Goal: Information Seeking & Learning: Find contact information

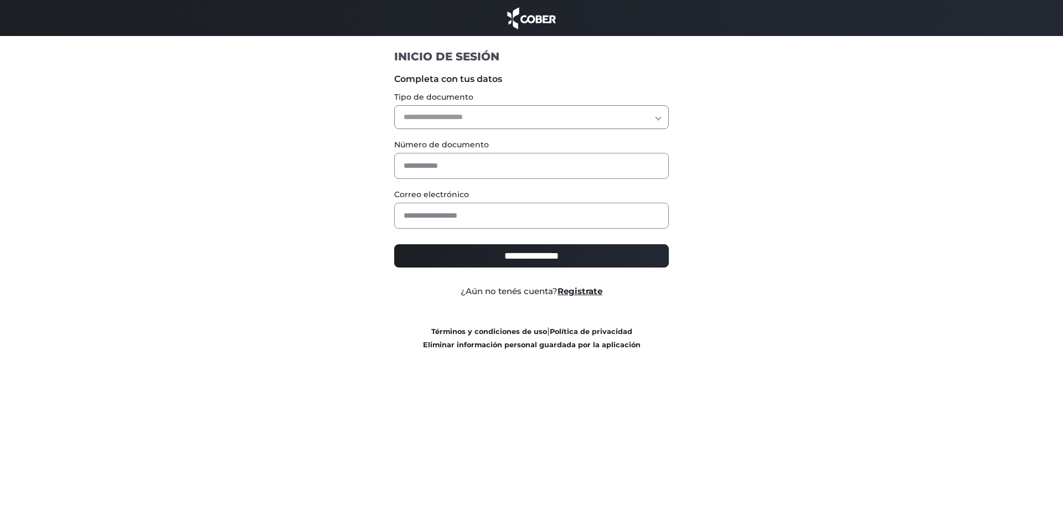
click at [473, 117] on select "**********" at bounding box center [531, 117] width 275 height 24
select select "***"
click at [394, 105] on select "**********" at bounding box center [531, 117] width 275 height 24
drag, startPoint x: 438, startPoint y: 157, endPoint x: 445, endPoint y: 160, distance: 7.4
click at [439, 157] on input "text" at bounding box center [531, 166] width 275 height 26
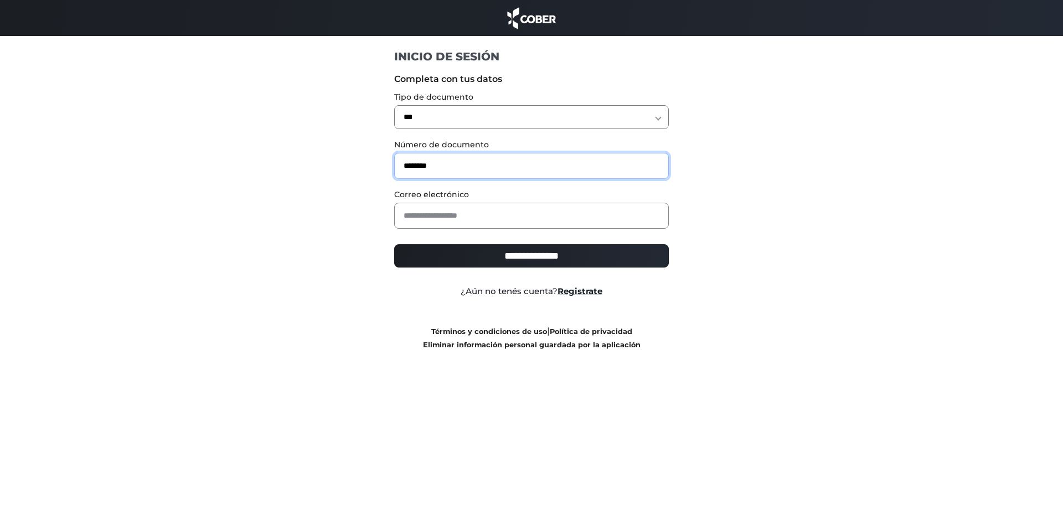
type input "********"
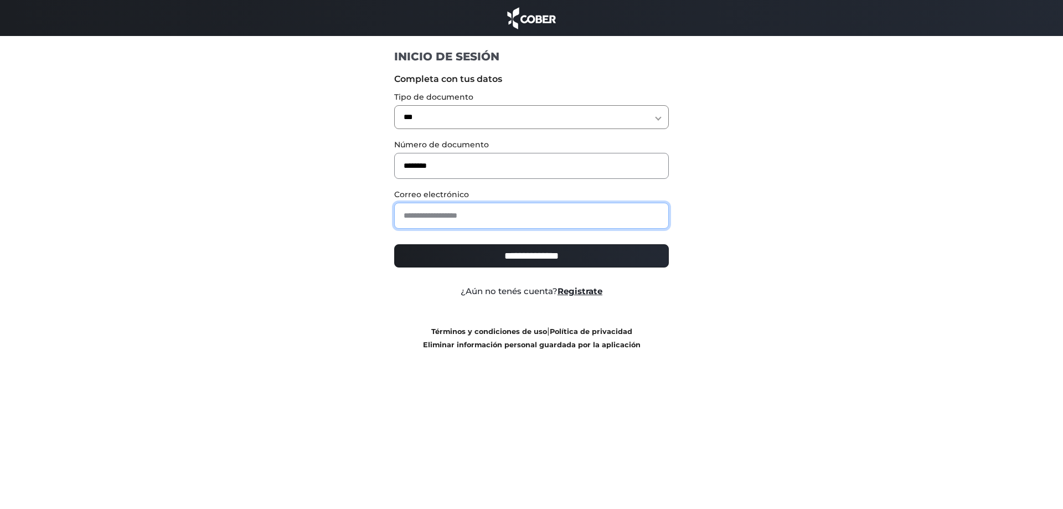
click at [432, 208] on input "email" at bounding box center [531, 216] width 275 height 26
type input "**********"
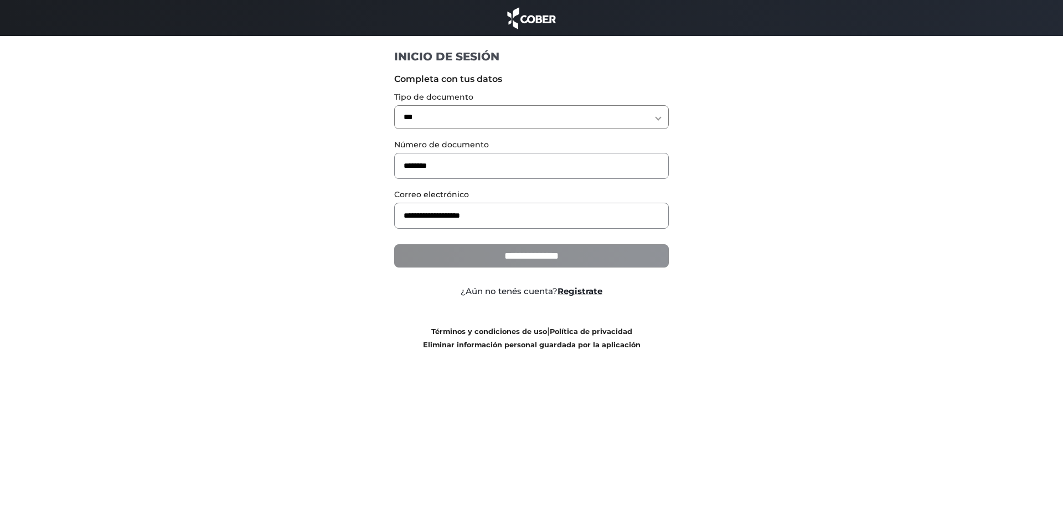
click at [510, 263] on input "**********" at bounding box center [531, 255] width 275 height 23
type input "**********"
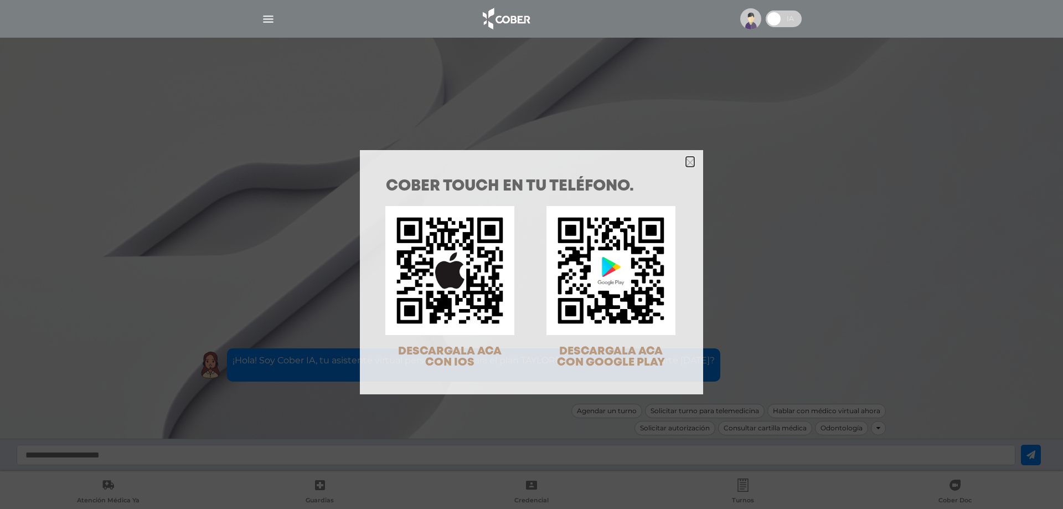
click at [688, 167] on icon "Close" at bounding box center [690, 162] width 8 height 12
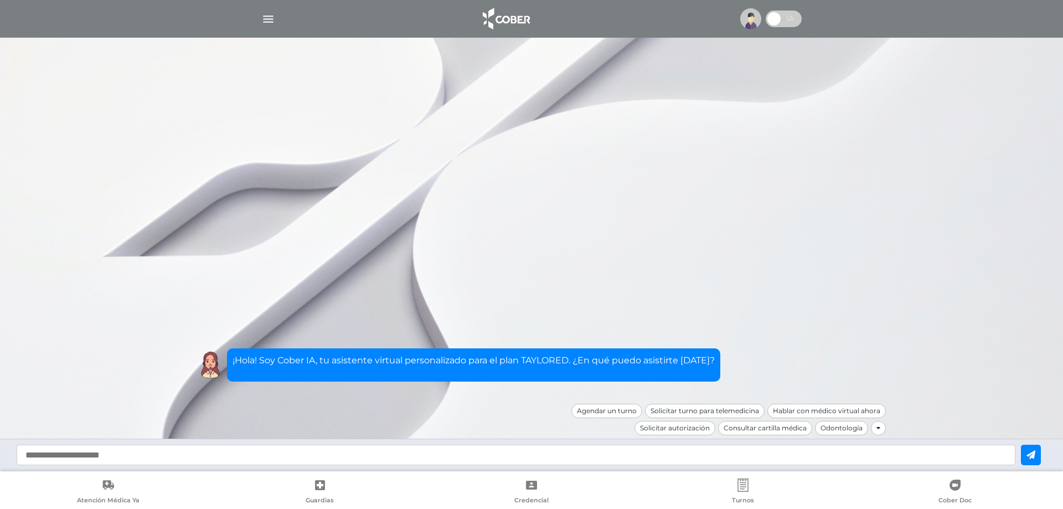
click at [262, 23] on img "button" at bounding box center [268, 19] width 14 height 14
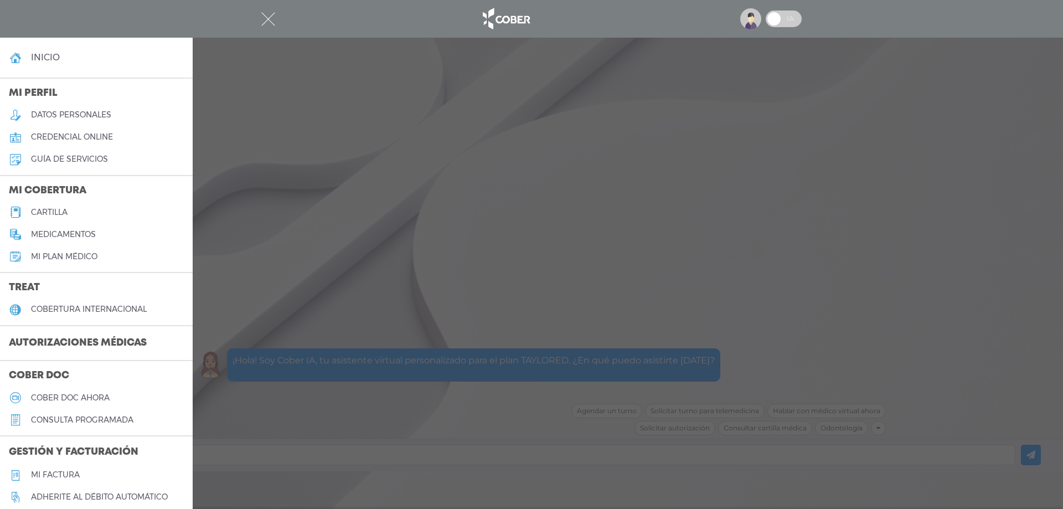
click at [87, 159] on h5 "guía de servicios" at bounding box center [69, 158] width 77 height 9
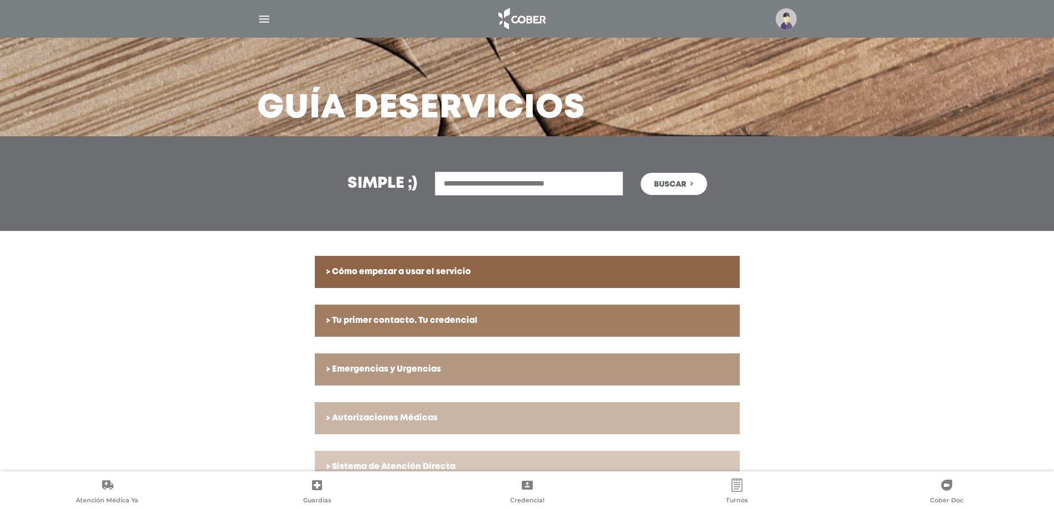
scroll to position [33, 0]
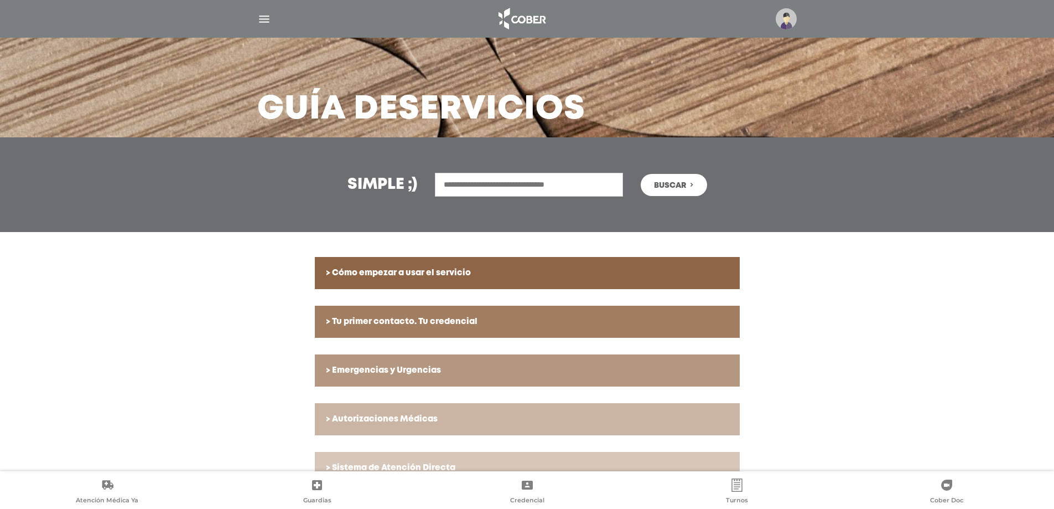
click at [488, 180] on input "text" at bounding box center [529, 185] width 188 height 24
click at [641, 174] on button "Buscar" at bounding box center [674, 185] width 66 height 22
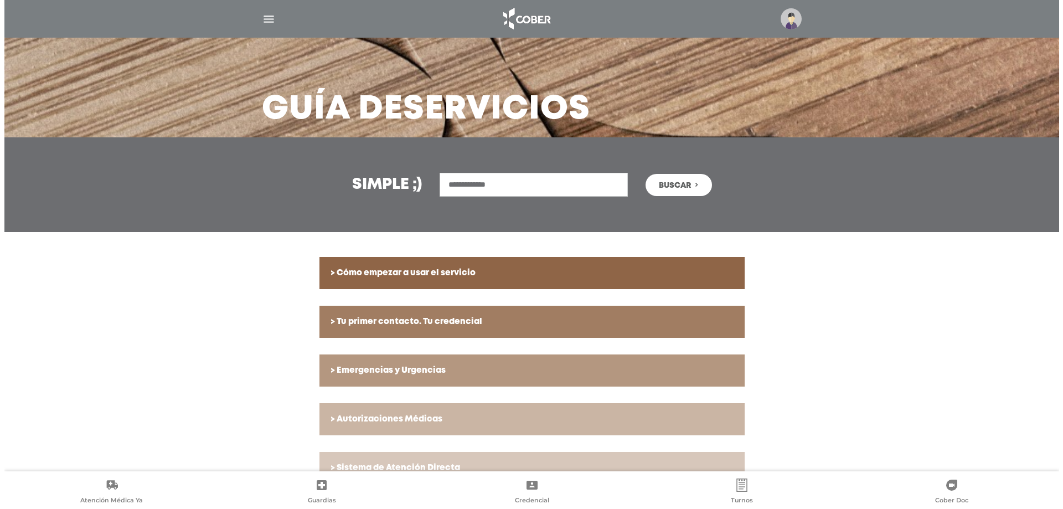
scroll to position [0, 0]
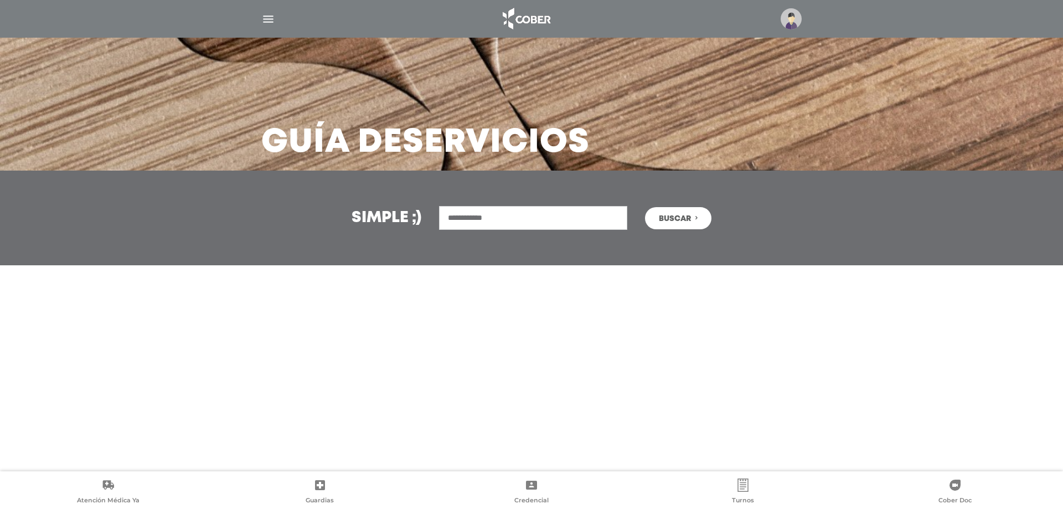
type input "**********"
click at [645, 207] on button "Buscar" at bounding box center [678, 218] width 66 height 22
click at [266, 21] on img "button" at bounding box center [268, 19] width 14 height 14
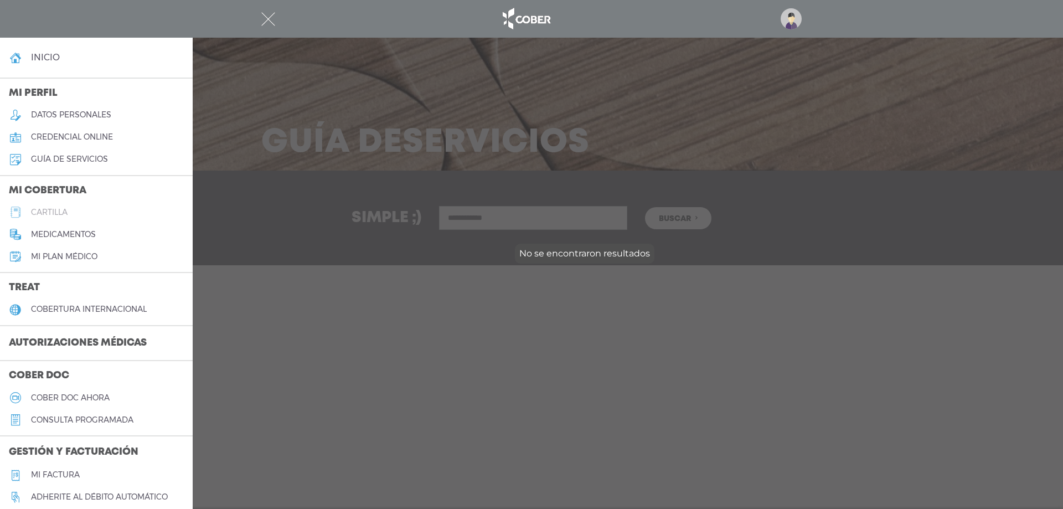
click at [55, 213] on h5 "cartilla" at bounding box center [49, 212] width 37 height 9
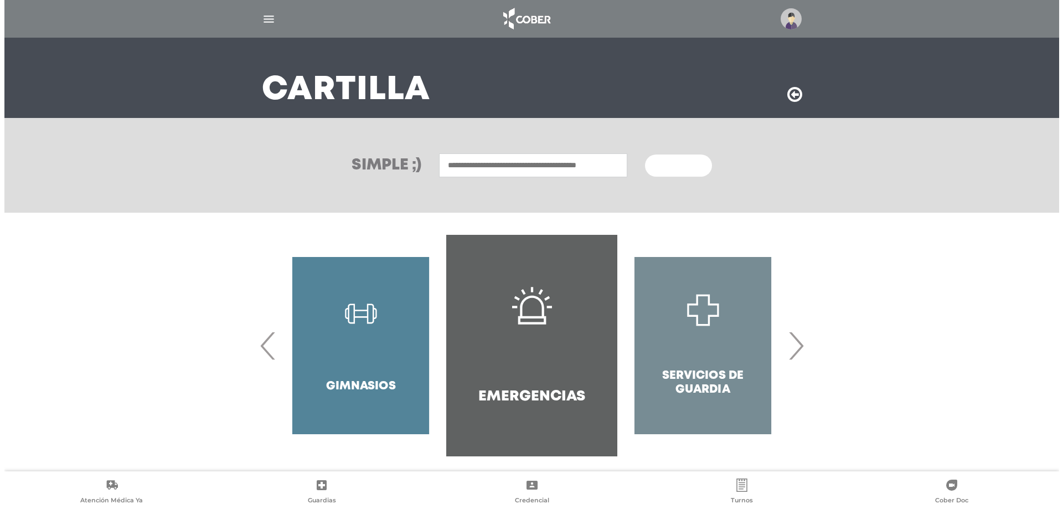
scroll to position [60, 0]
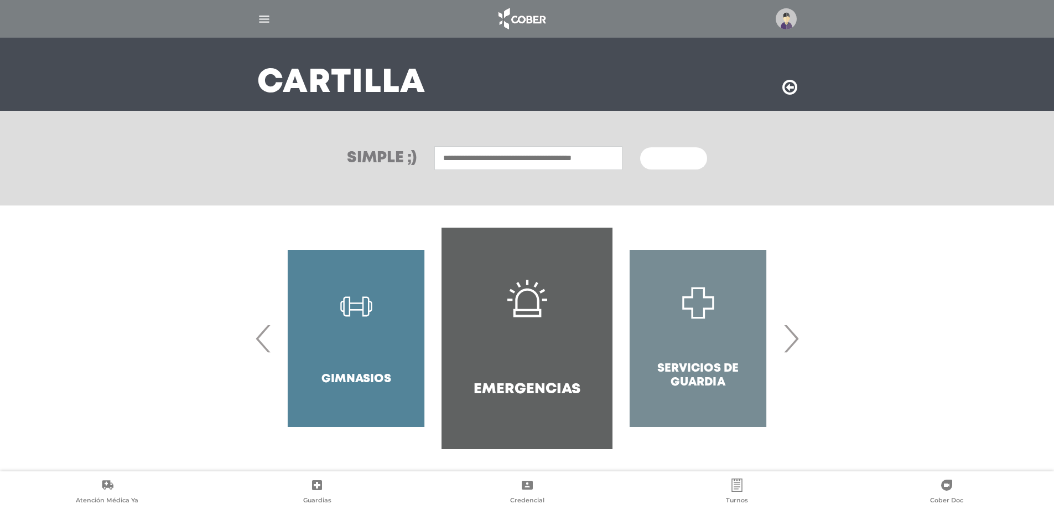
click at [782, 339] on div "Servicios de Guardia" at bounding box center [698, 337] width 171 height 221
click at [790, 339] on span "›" at bounding box center [791, 338] width 22 height 60
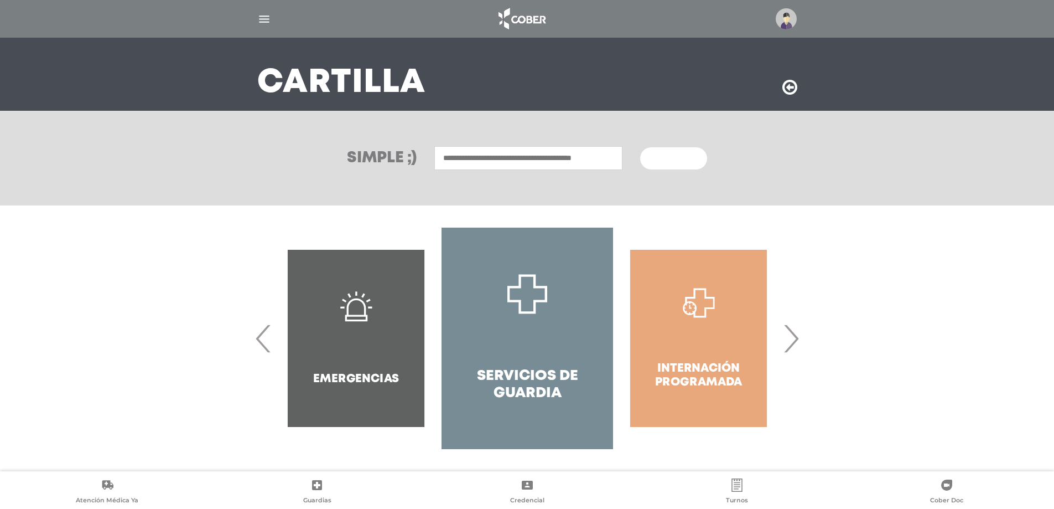
click at [790, 339] on span "›" at bounding box center [791, 338] width 22 height 60
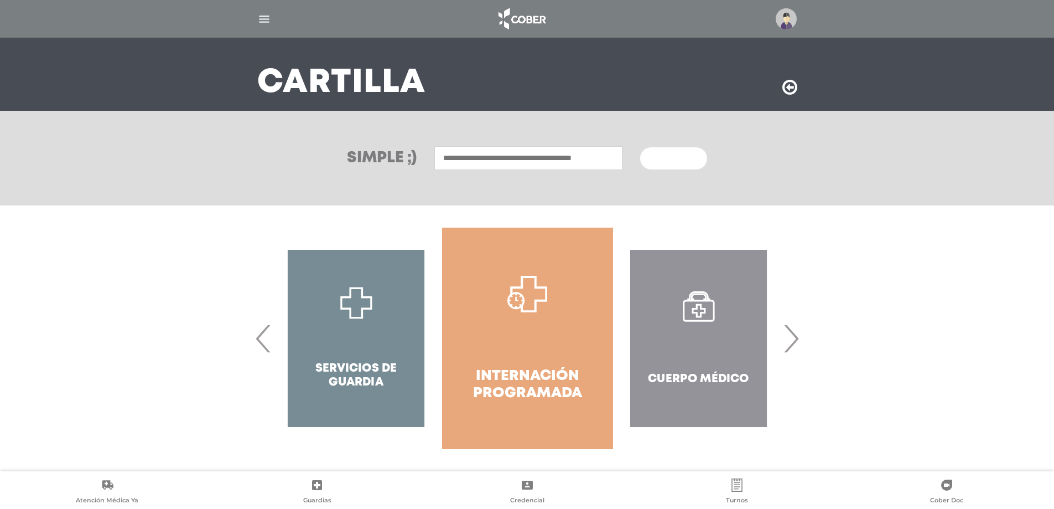
click at [790, 339] on span "›" at bounding box center [791, 338] width 22 height 60
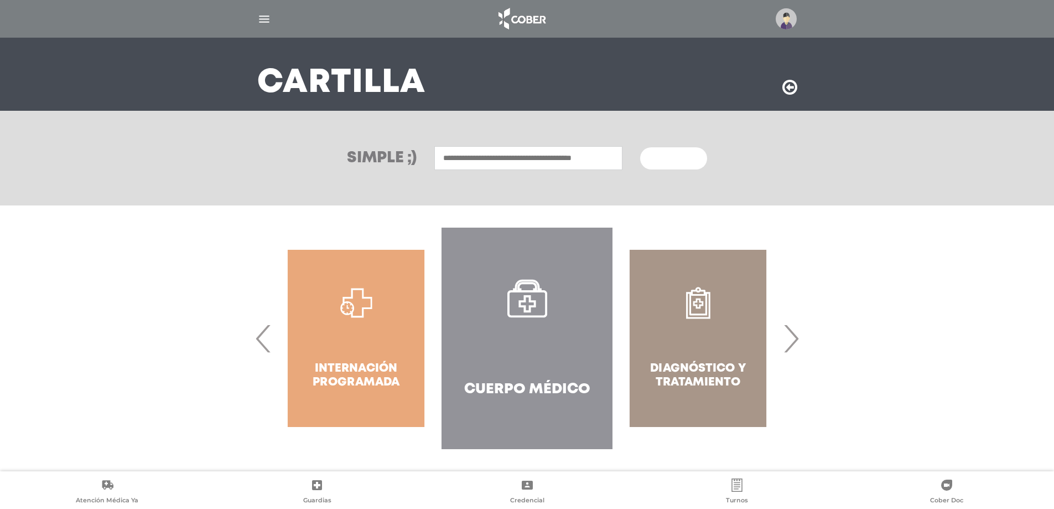
click at [790, 339] on span "›" at bounding box center [791, 338] width 22 height 60
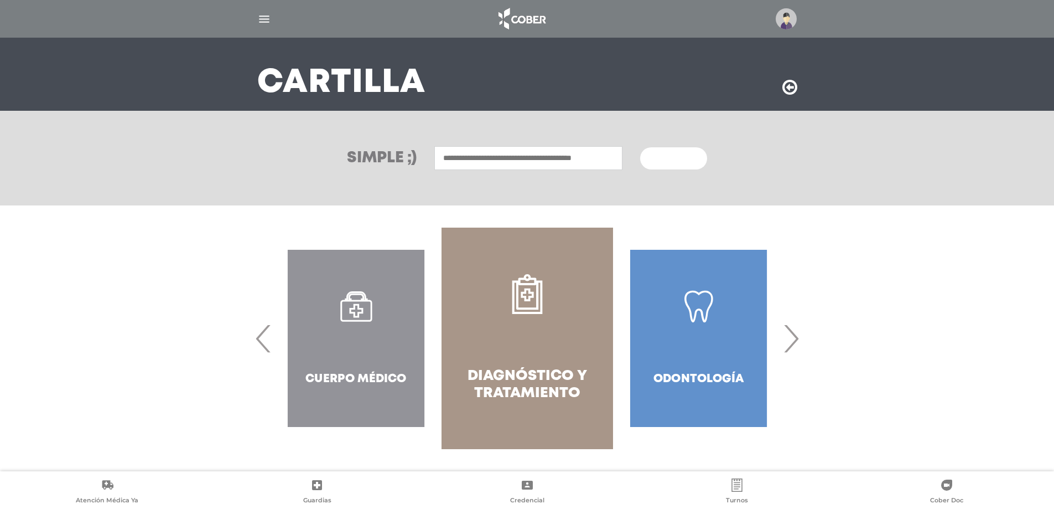
click at [791, 348] on span "›" at bounding box center [791, 338] width 22 height 60
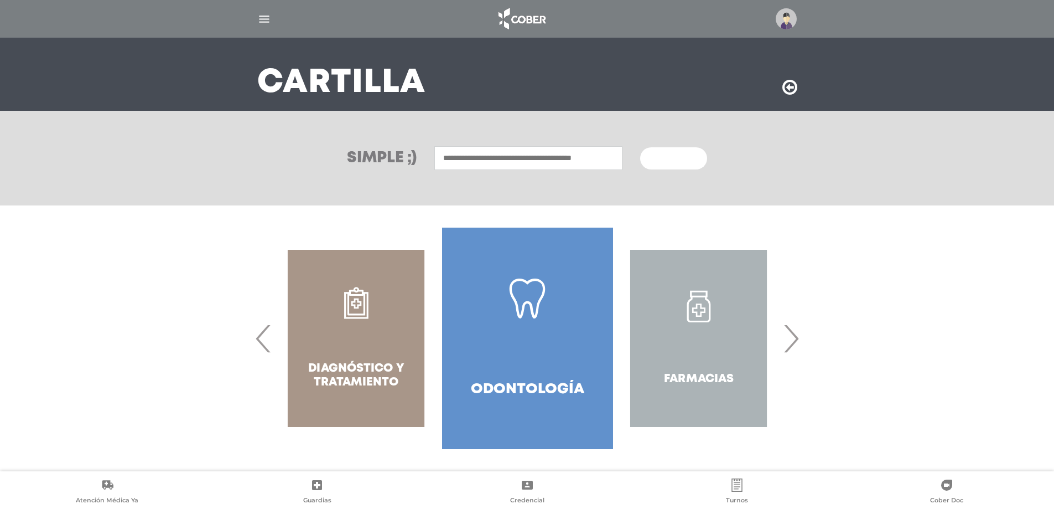
click at [791, 348] on span "›" at bounding box center [791, 338] width 22 height 60
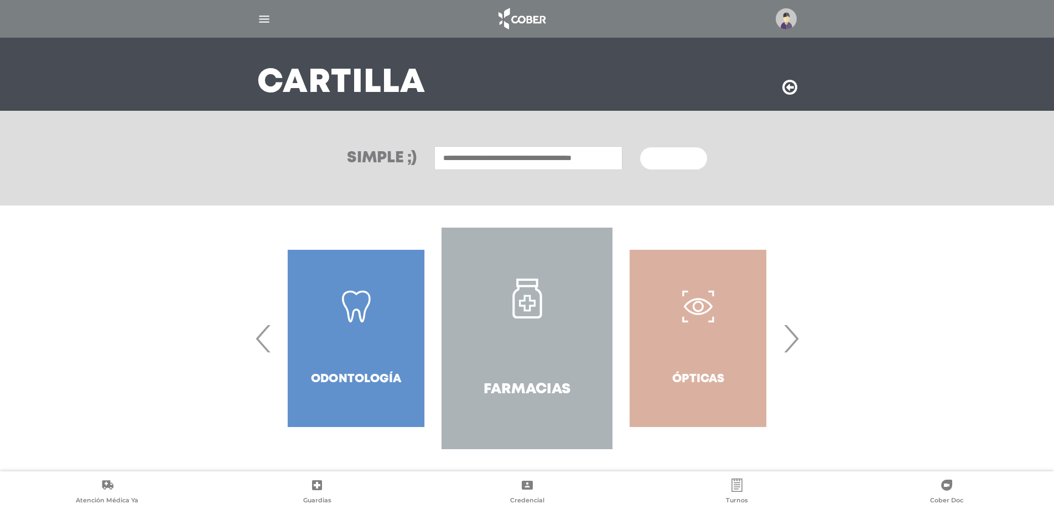
click at [791, 348] on span "›" at bounding box center [791, 338] width 22 height 60
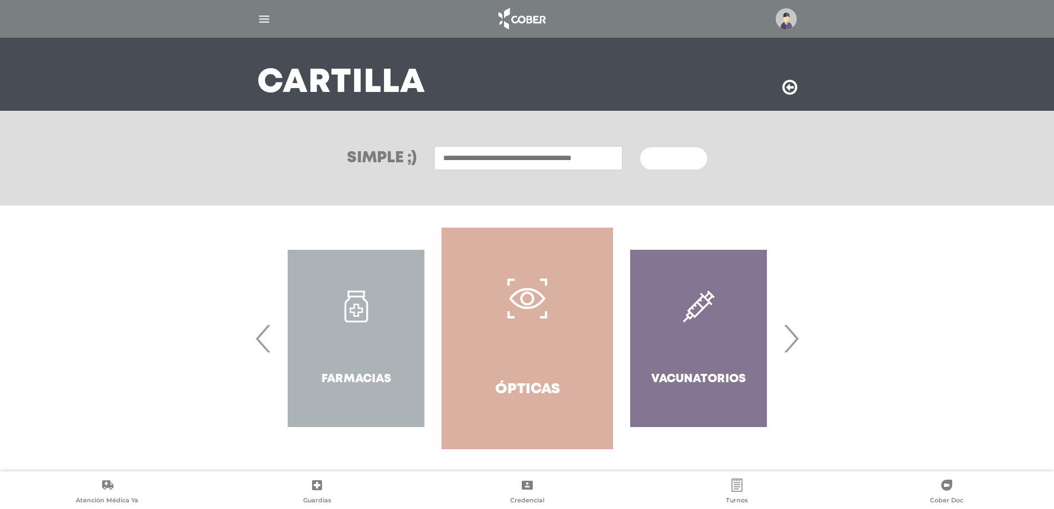
click at [791, 348] on span "›" at bounding box center [791, 338] width 22 height 60
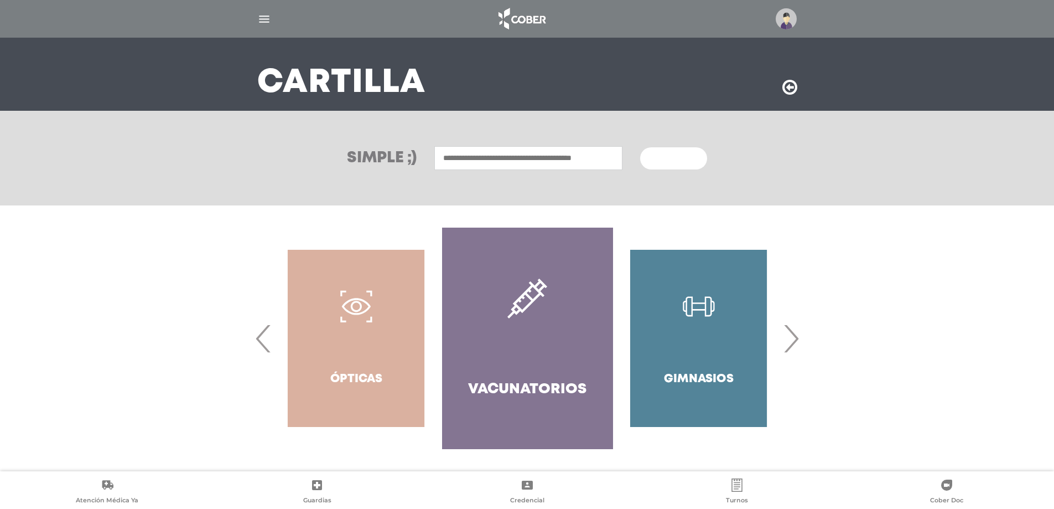
click at [791, 348] on span "›" at bounding box center [791, 338] width 22 height 60
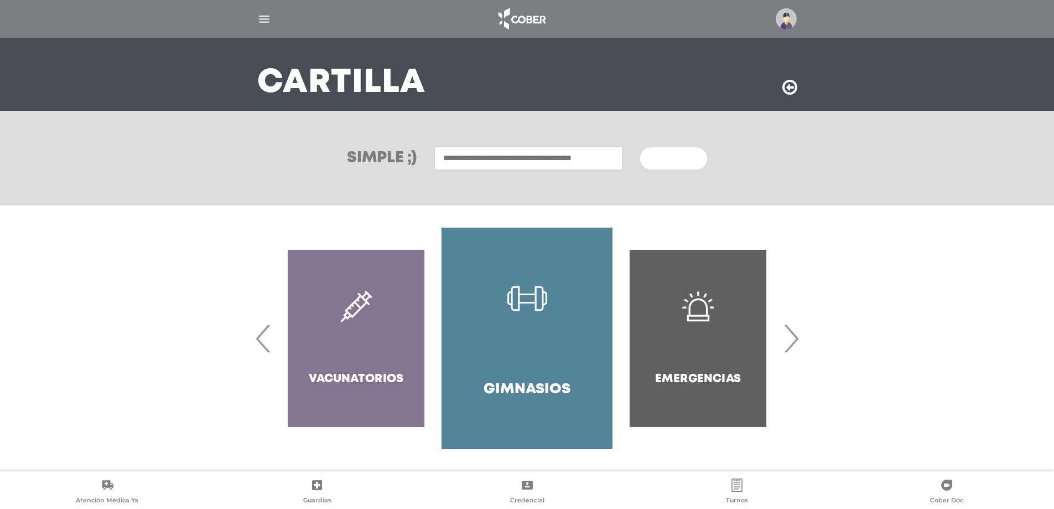
click at [791, 348] on span "›" at bounding box center [791, 338] width 22 height 60
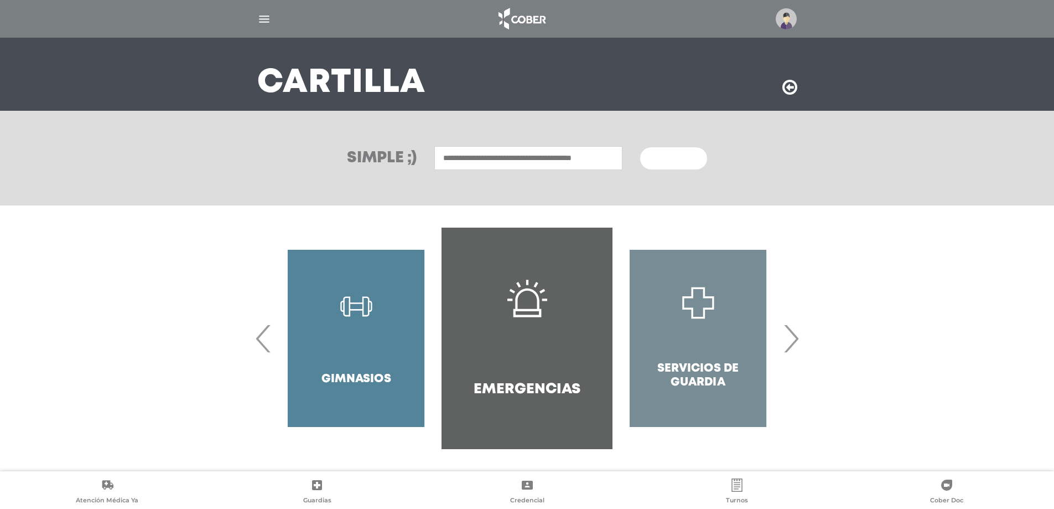
click at [791, 348] on span "›" at bounding box center [791, 338] width 22 height 60
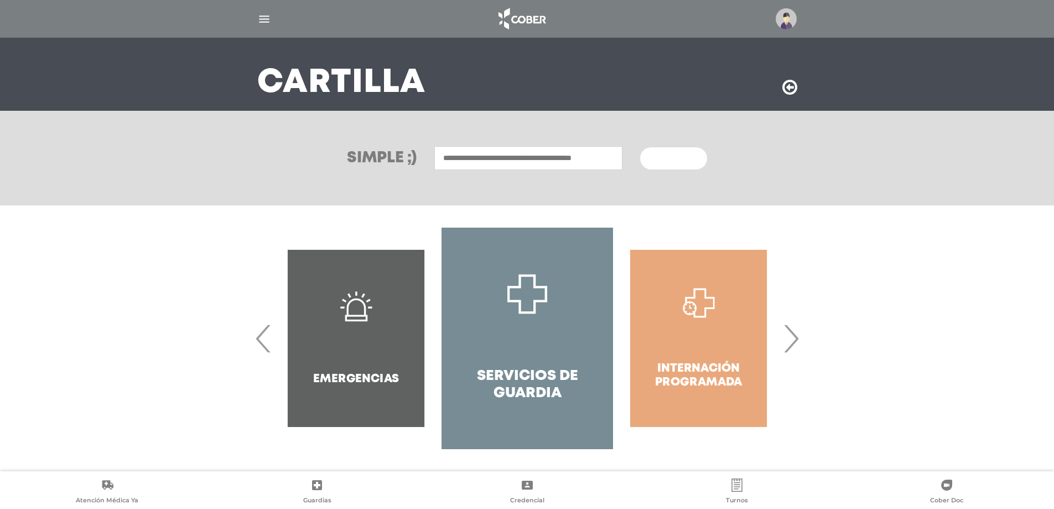
click at [791, 348] on span "›" at bounding box center [791, 338] width 22 height 60
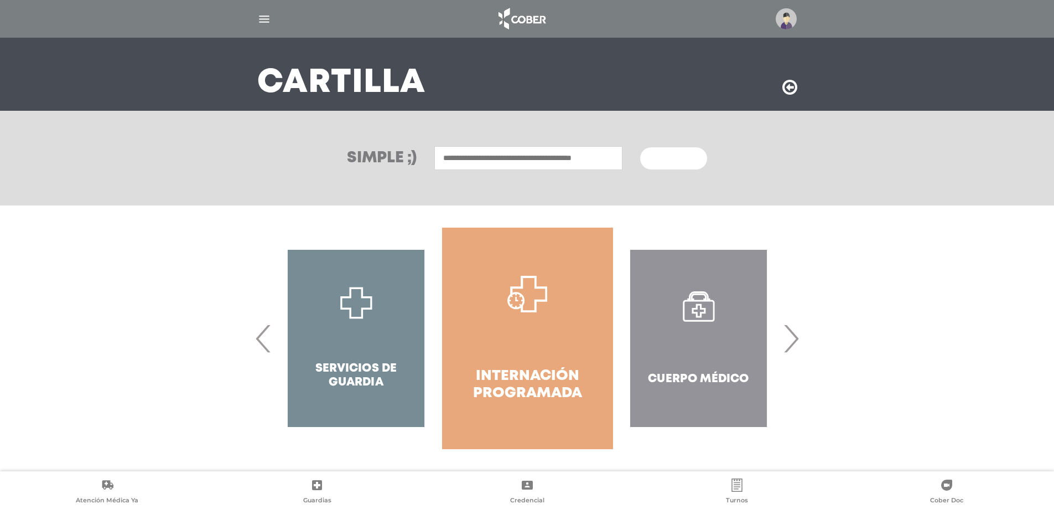
click at [791, 348] on span "›" at bounding box center [791, 338] width 22 height 60
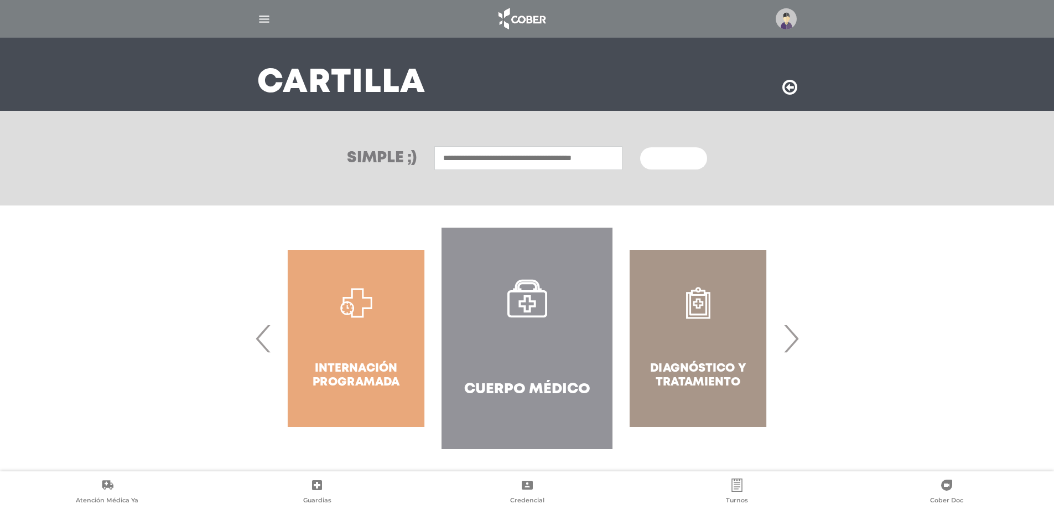
click at [737, 371] on div "Diagnóstico y Tratamiento" at bounding box center [698, 337] width 171 height 221
click at [698, 304] on div "Diagnóstico y Tratamiento" at bounding box center [698, 337] width 171 height 221
click at [686, 387] on div "Diagnóstico y Tratamiento" at bounding box center [698, 337] width 171 height 221
click at [738, 486] on icon at bounding box center [736, 484] width 13 height 13
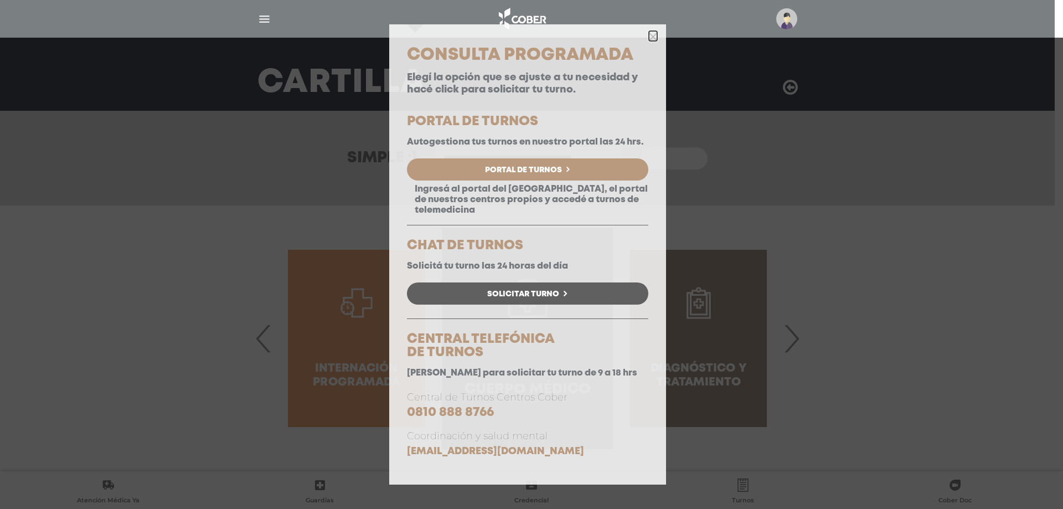
click at [654, 33] on icon "button" at bounding box center [653, 37] width 8 height 8
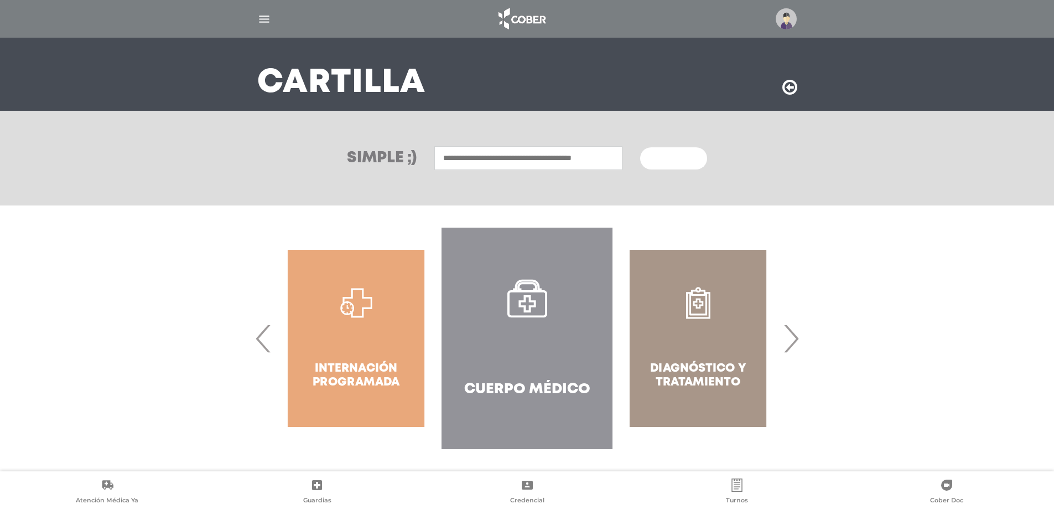
click at [270, 21] on img "button" at bounding box center [264, 19] width 14 height 14
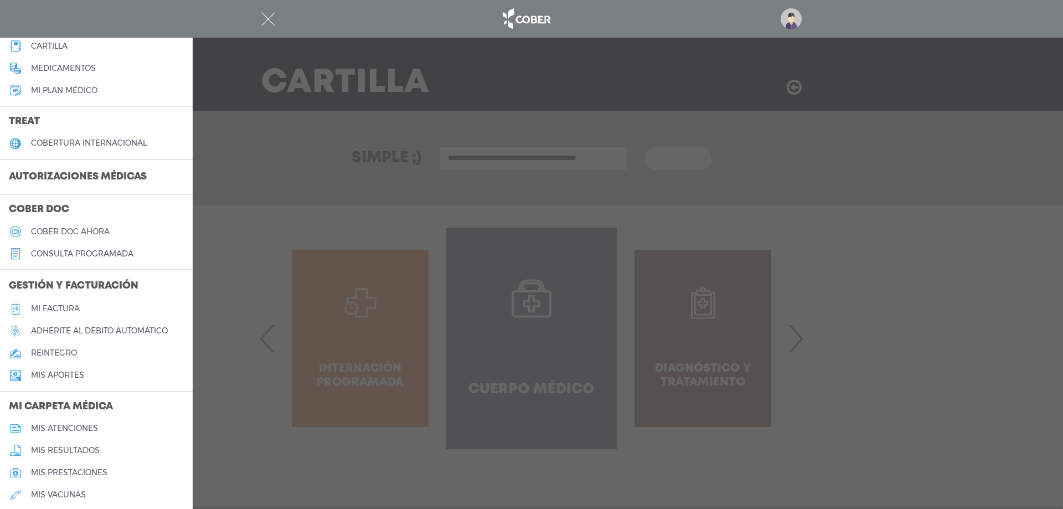
scroll to position [221, 0]
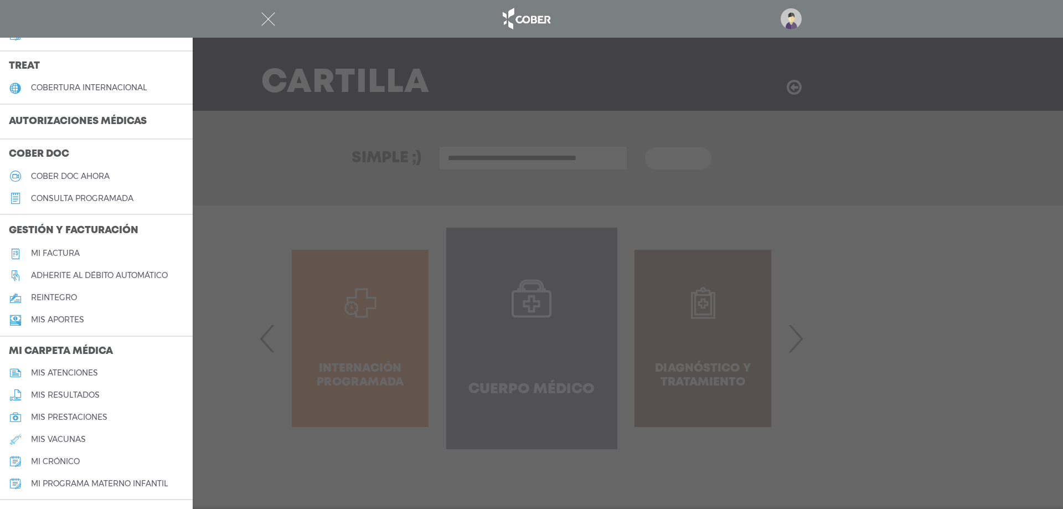
click at [70, 393] on h5 "mis resultados" at bounding box center [65, 394] width 69 height 9
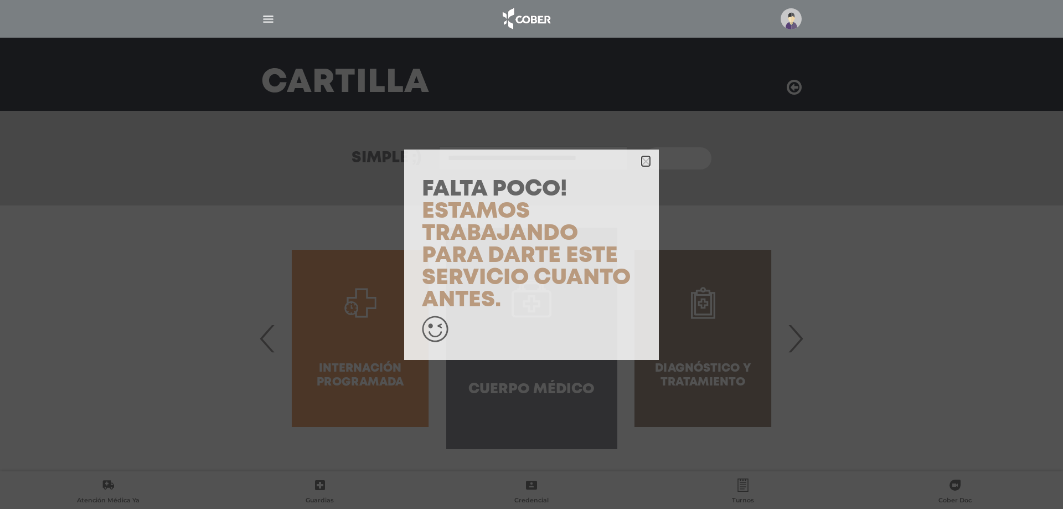
click at [643, 165] on icon "button" at bounding box center [645, 161] width 8 height 8
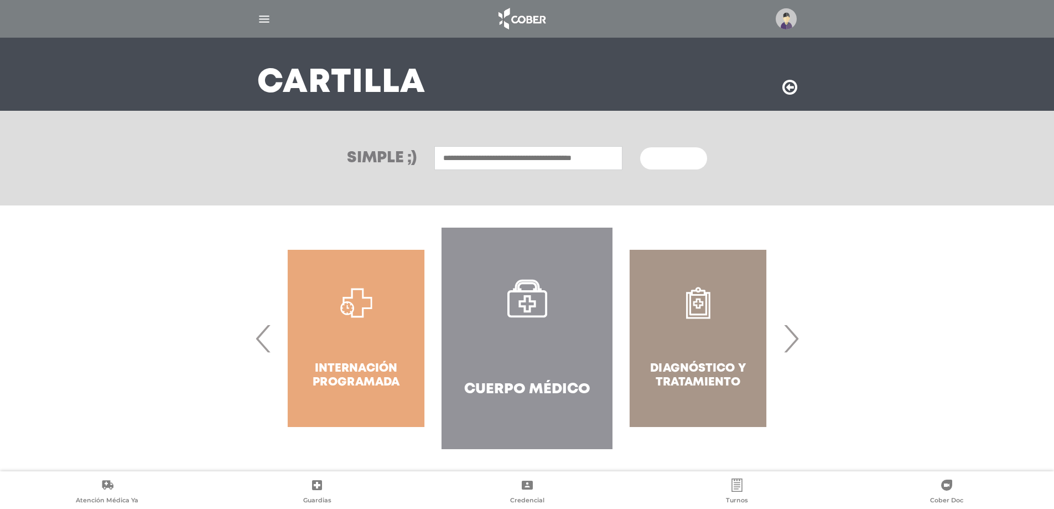
click at [270, 17] on img "button" at bounding box center [264, 19] width 14 height 14
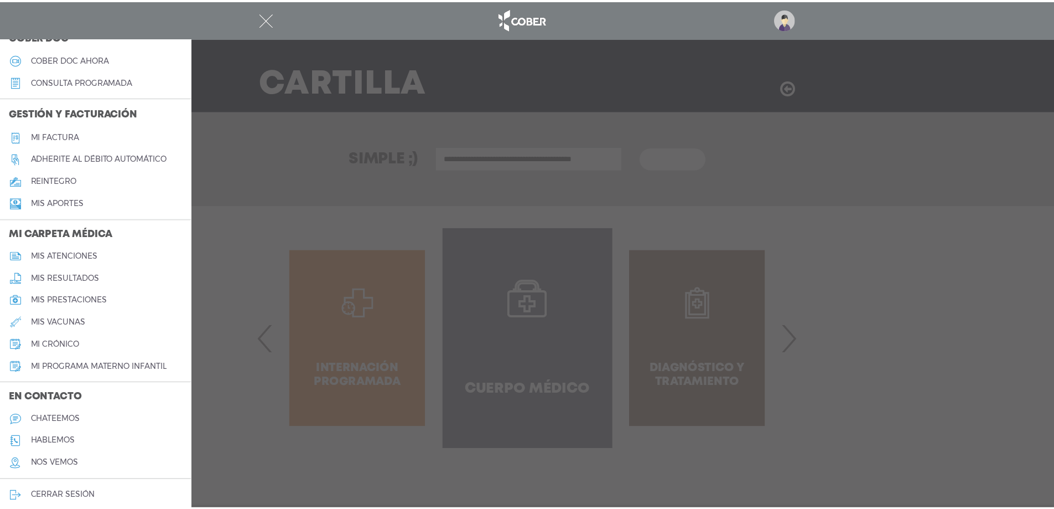
scroll to position [345, 0]
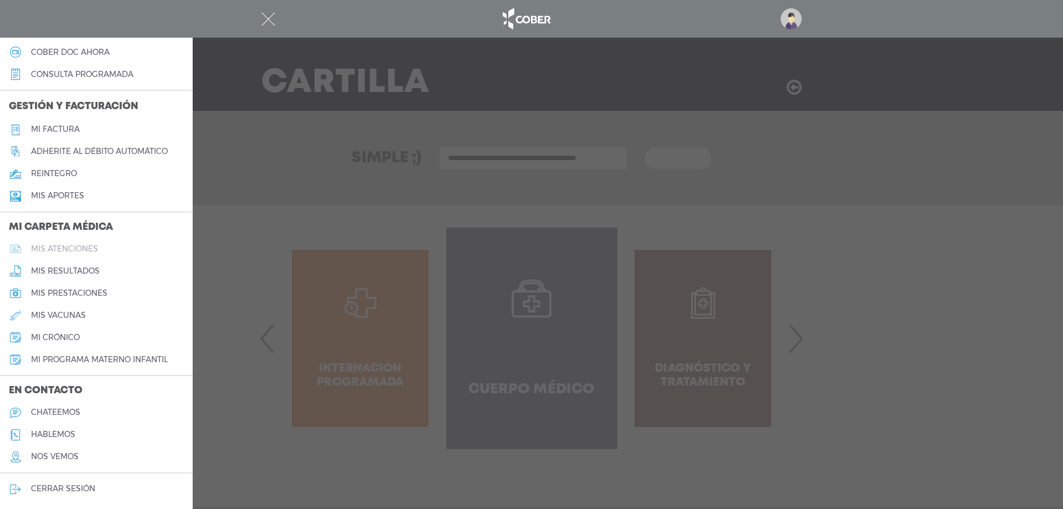
click at [51, 250] on h5 "mis atenciones" at bounding box center [64, 248] width 67 height 9
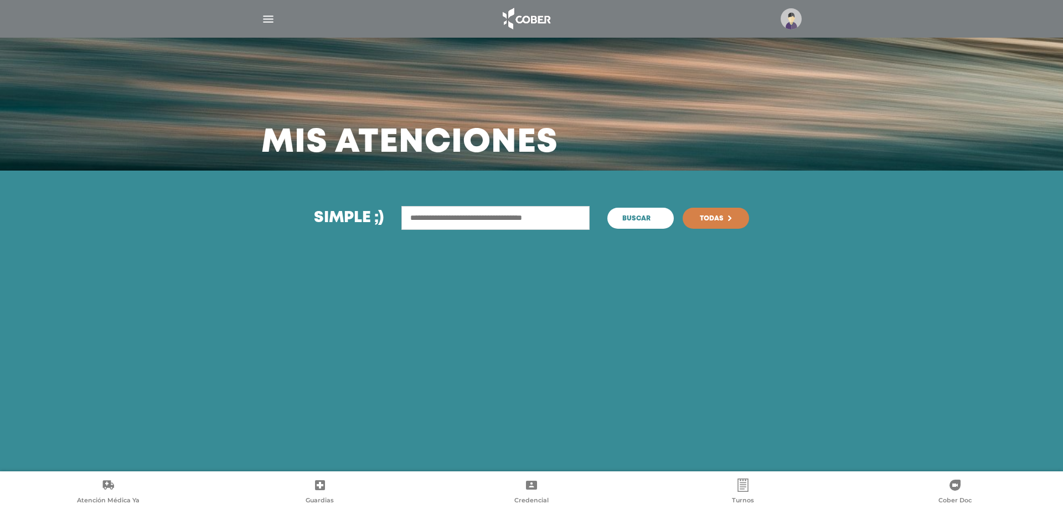
click at [639, 213] on button "Buscar" at bounding box center [640, 218] width 66 height 21
drag, startPoint x: 270, startPoint y: 20, endPoint x: 230, endPoint y: 76, distance: 69.1
click at [269, 20] on img "button" at bounding box center [268, 19] width 14 height 14
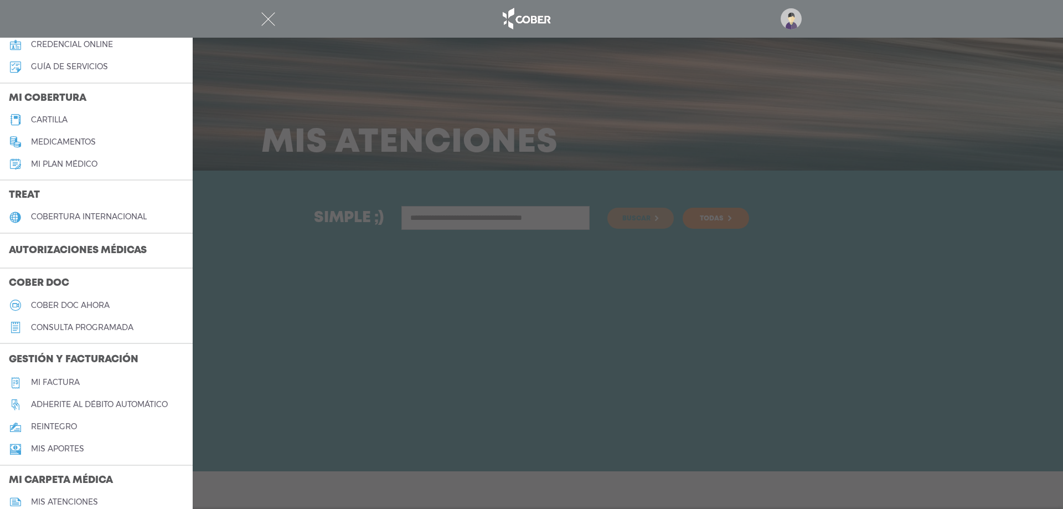
scroll to position [13, 0]
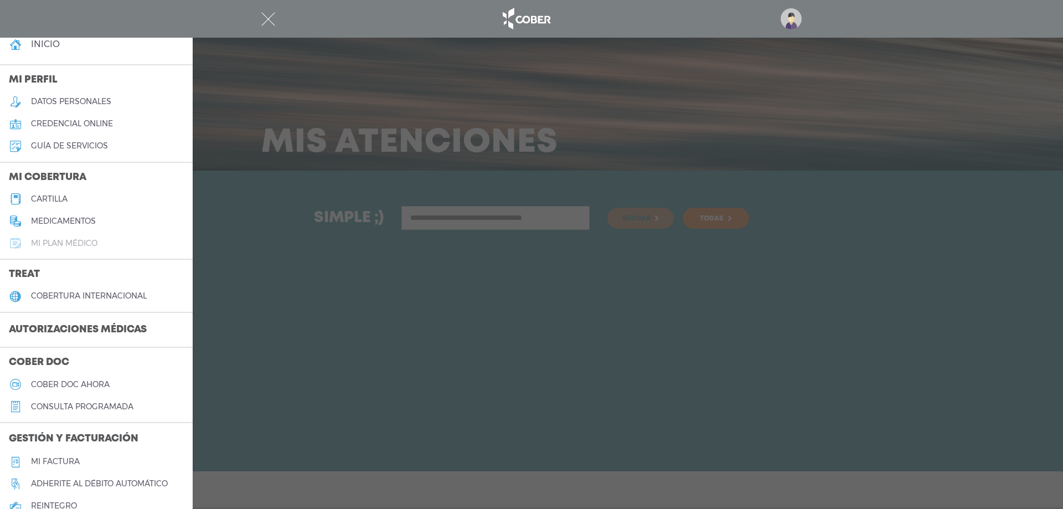
click at [41, 246] on h5 "Mi plan médico" at bounding box center [64, 243] width 66 height 9
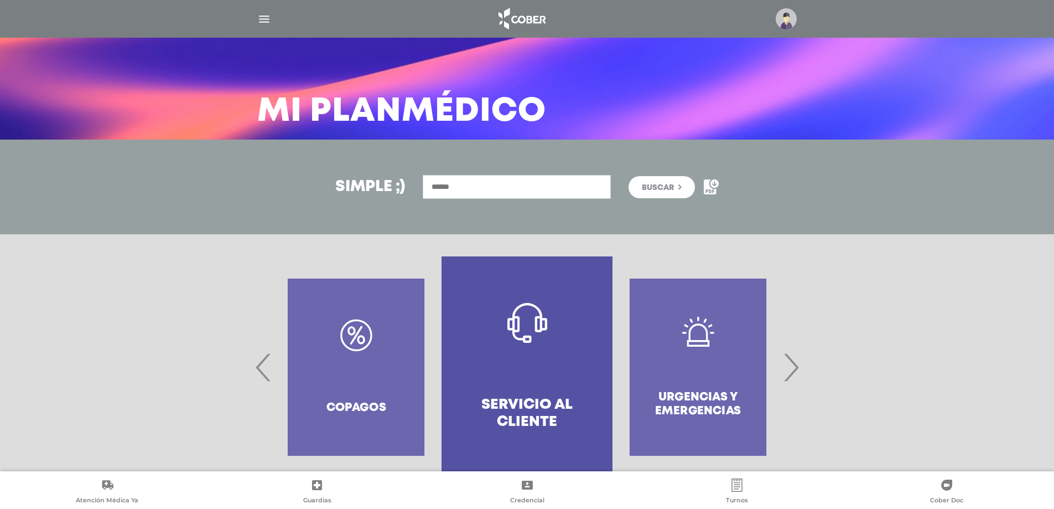
scroll to position [60, 0]
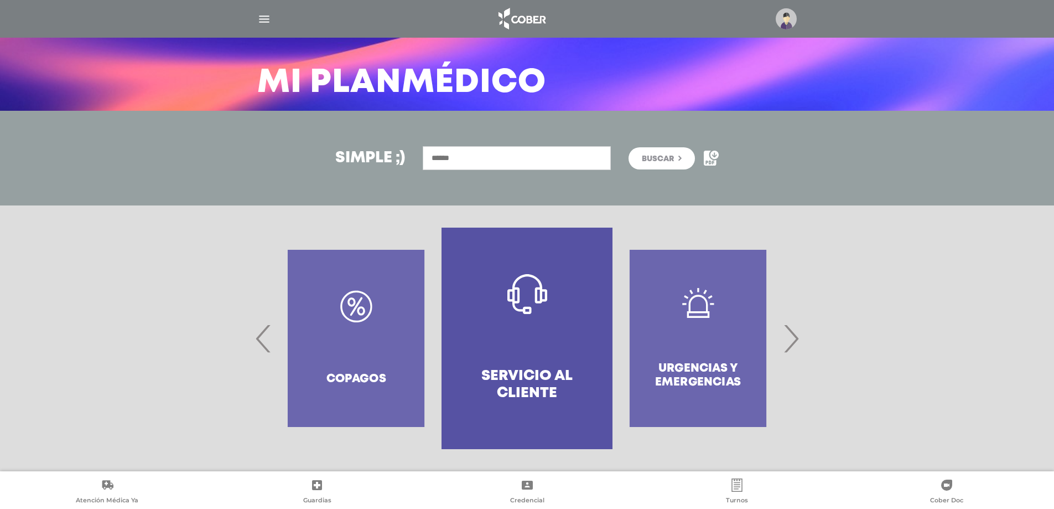
click at [799, 339] on span "›" at bounding box center [791, 338] width 22 height 60
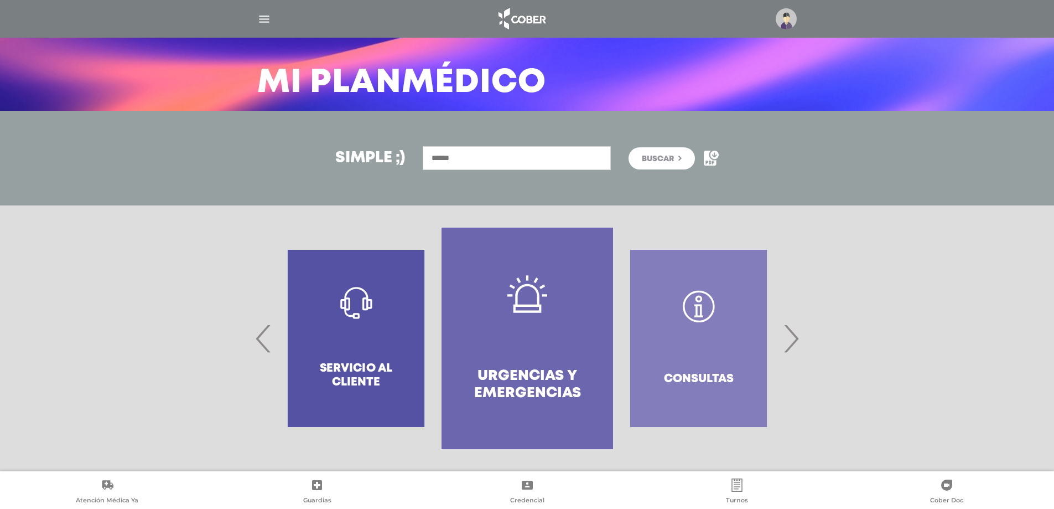
click at [799, 339] on span "›" at bounding box center [791, 338] width 22 height 60
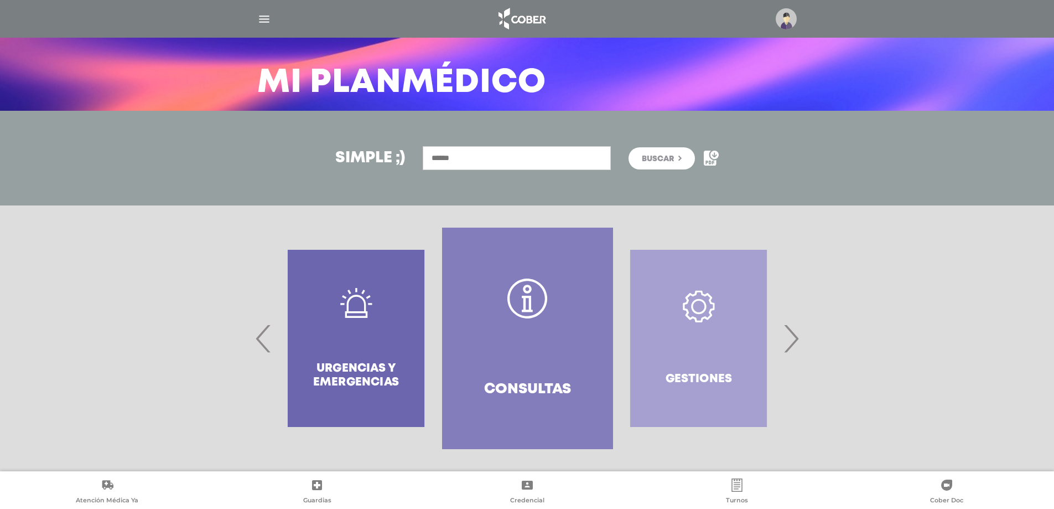
click at [698, 384] on div "Gestiones" at bounding box center [698, 337] width 171 height 221
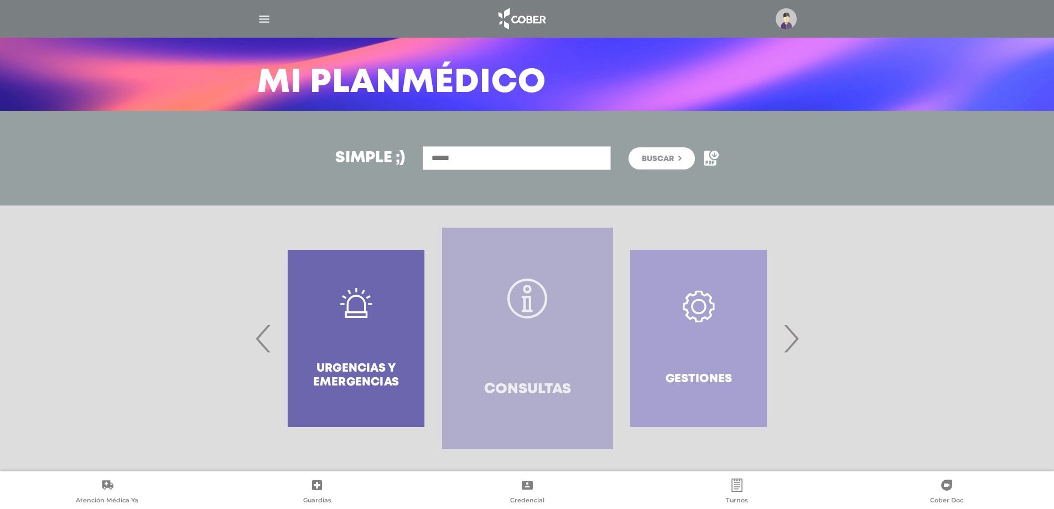
click at [553, 382] on h4 "Consultas" at bounding box center [527, 389] width 87 height 17
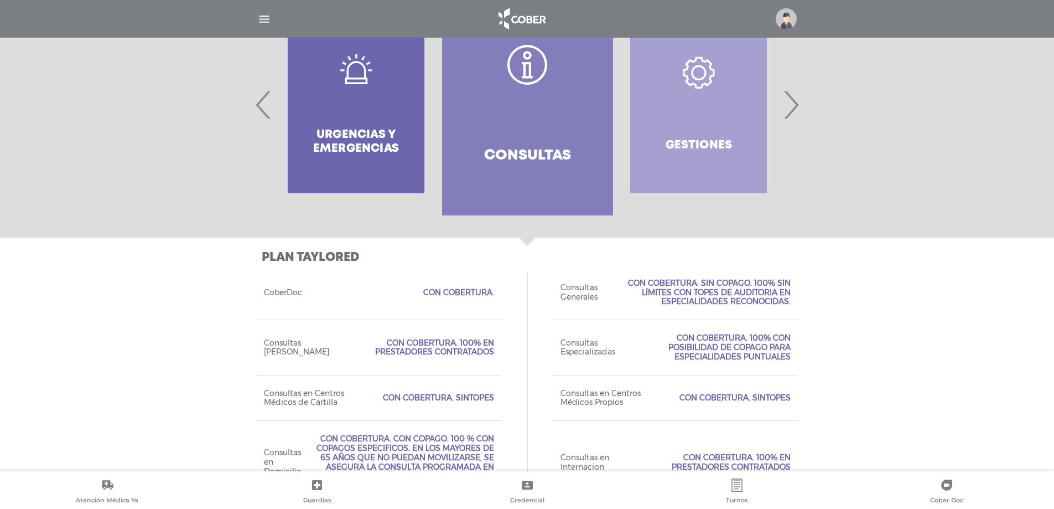
scroll to position [339, 0]
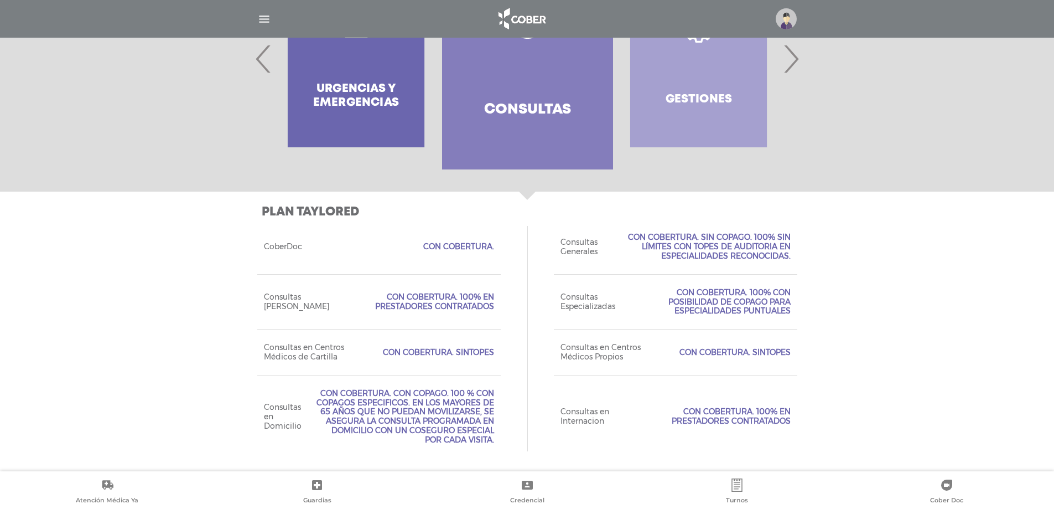
click at [793, 64] on span "›" at bounding box center [791, 59] width 22 height 60
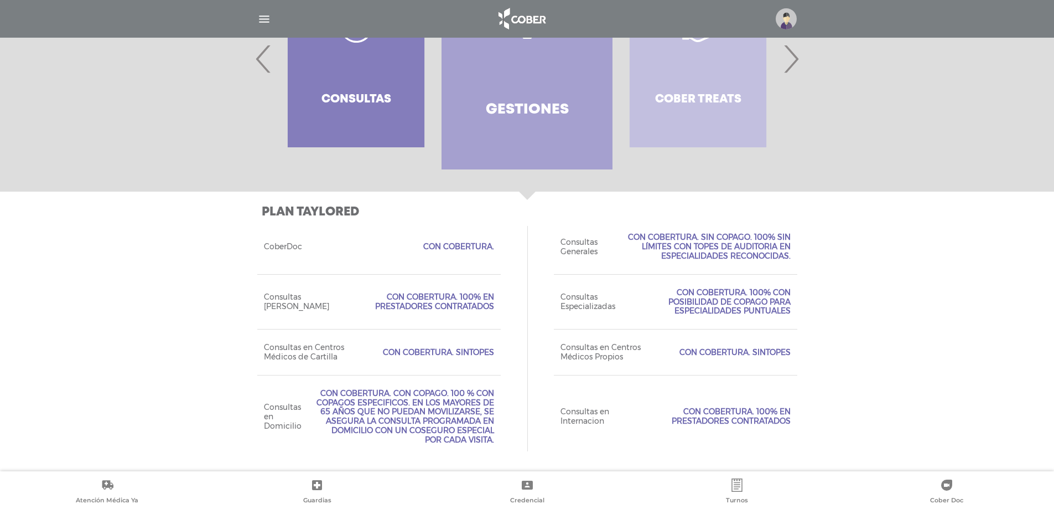
click at [793, 64] on span "›" at bounding box center [791, 59] width 22 height 60
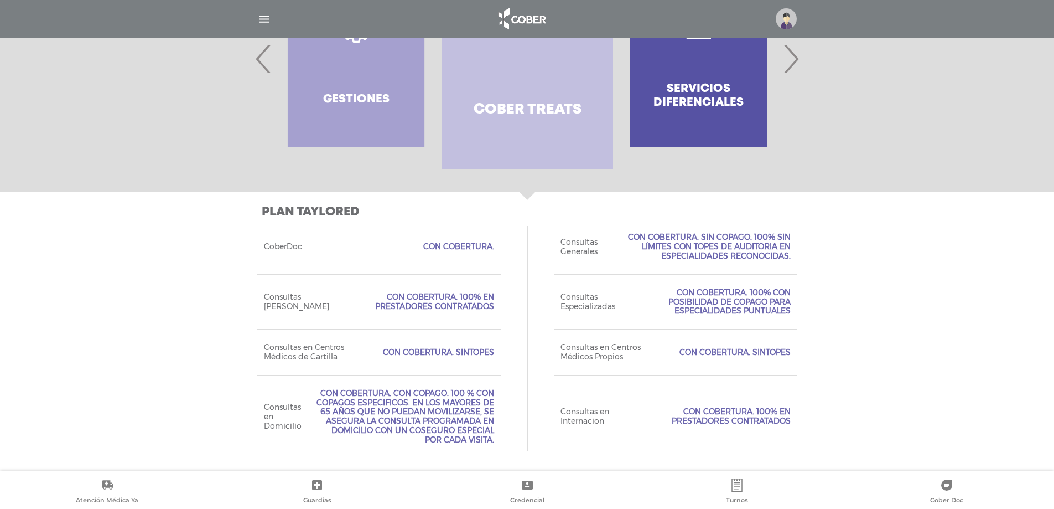
click at [742, 94] on div "Servicios diferenciales" at bounding box center [698, 58] width 171 height 221
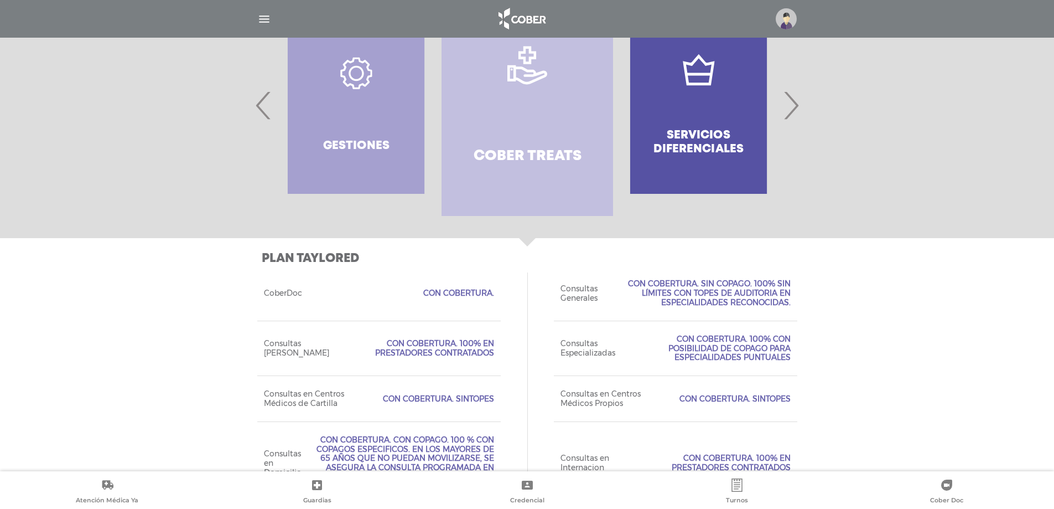
scroll to position [229, 0]
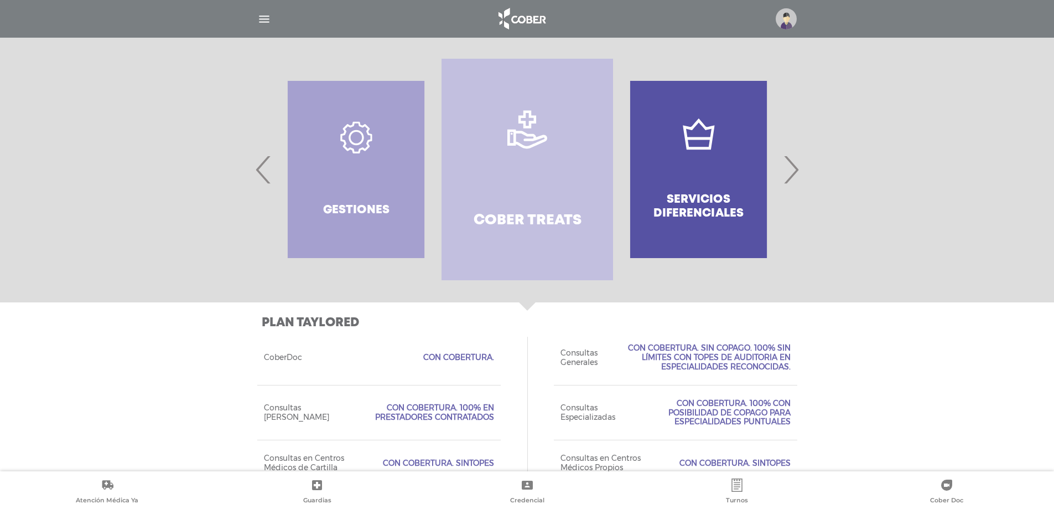
click at [706, 152] on div "Servicios diferenciales" at bounding box center [698, 169] width 171 height 221
click at [783, 169] on div "Servicios diferenciales" at bounding box center [698, 169] width 171 height 221
click at [799, 170] on span "›" at bounding box center [791, 169] width 22 height 60
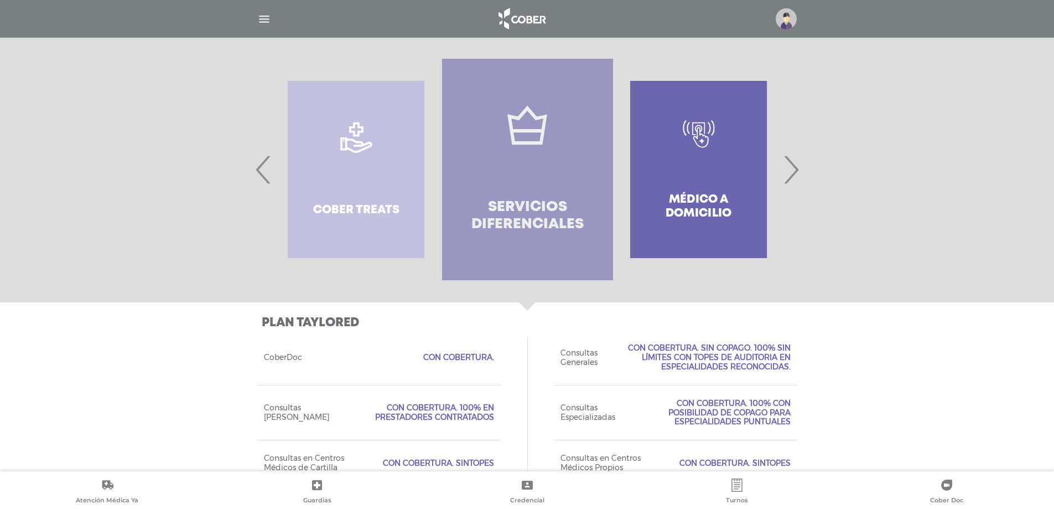
click at [561, 218] on h4 "Servicios diferenciales" at bounding box center [527, 216] width 131 height 34
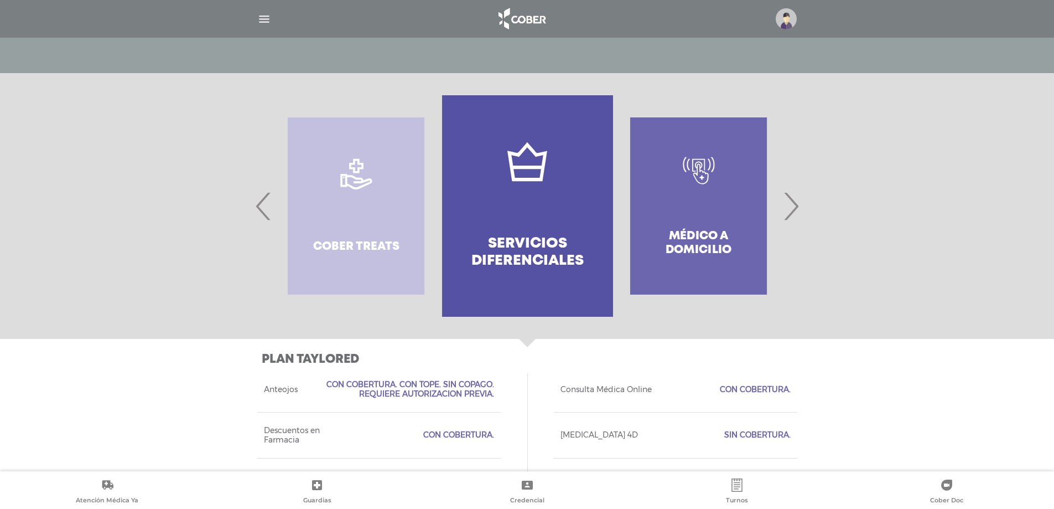
scroll to position [181, 0]
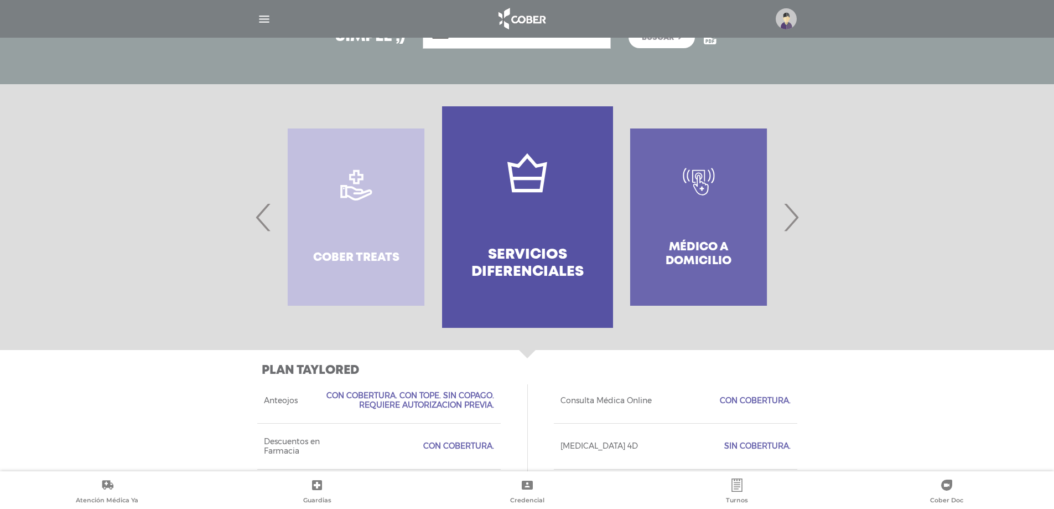
click at [784, 226] on span "›" at bounding box center [791, 217] width 22 height 60
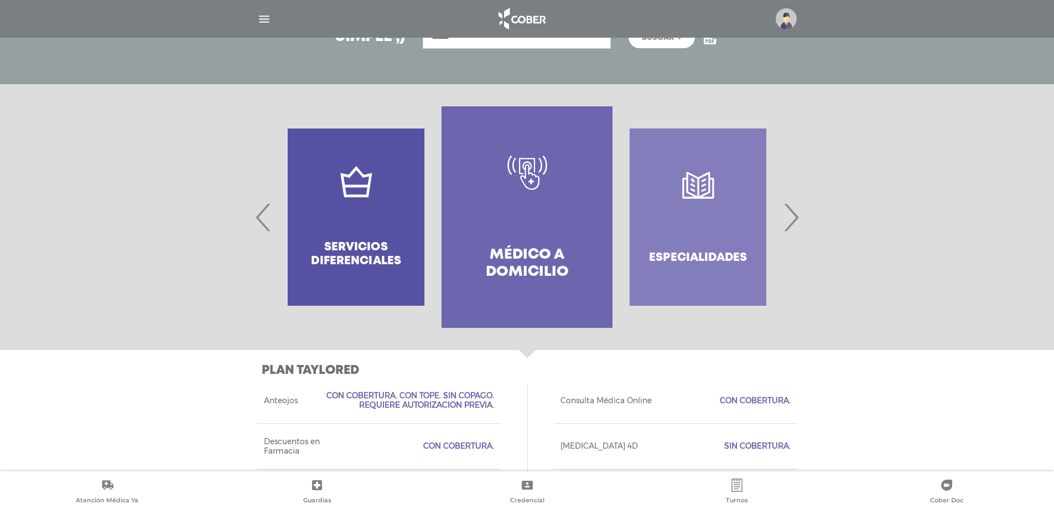
click at [784, 226] on span "›" at bounding box center [791, 217] width 22 height 60
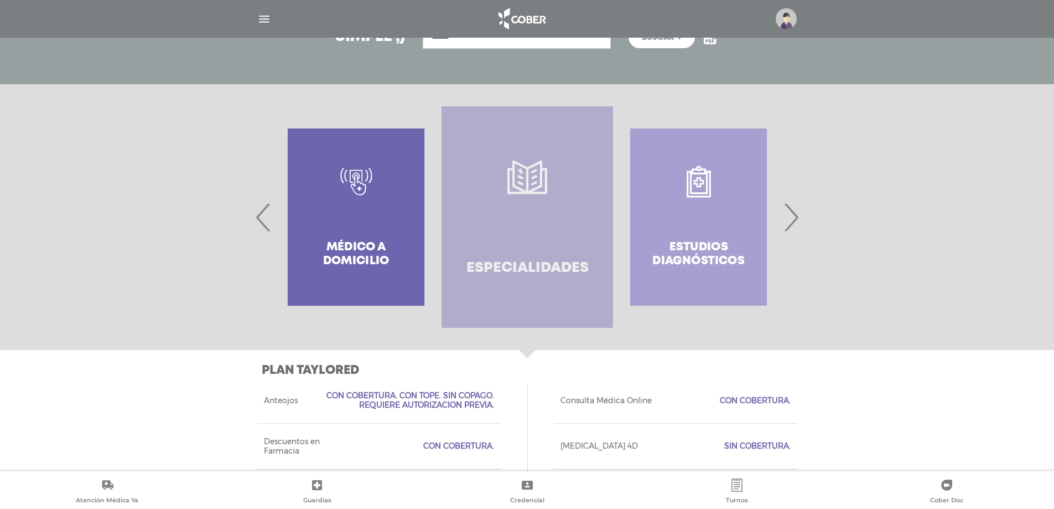
click at [564, 266] on h4 "Especialidades" at bounding box center [528, 268] width 122 height 17
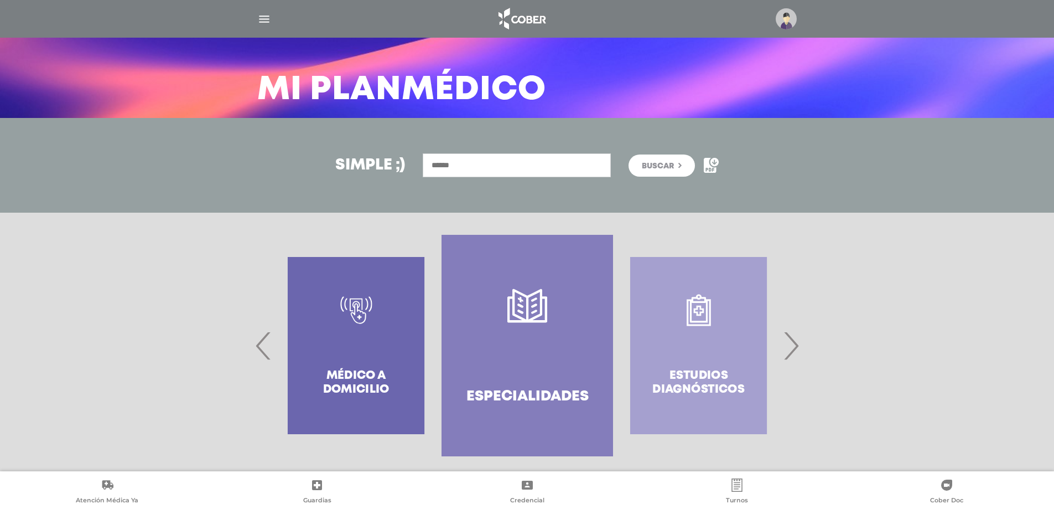
scroll to position [0, 0]
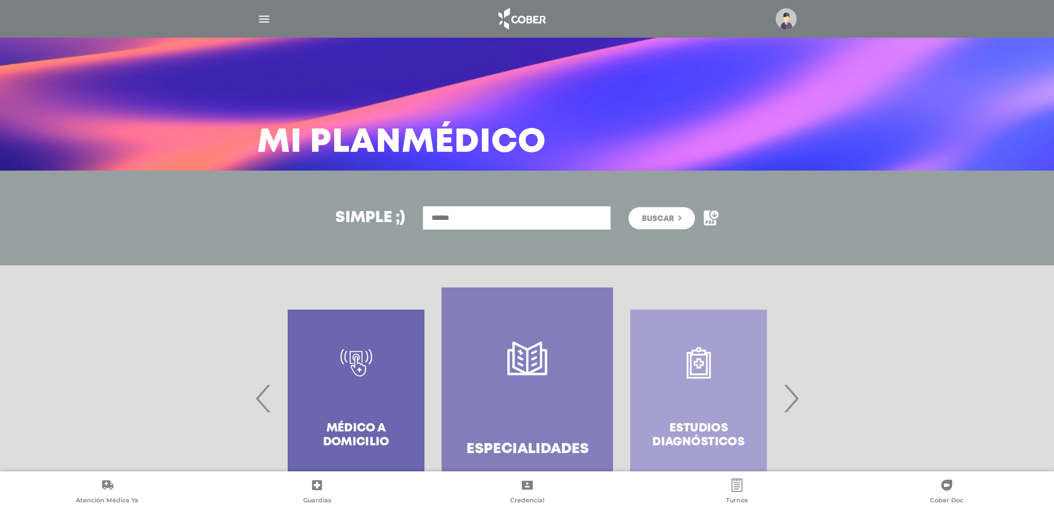
click at [265, 18] on img "button" at bounding box center [264, 19] width 14 height 14
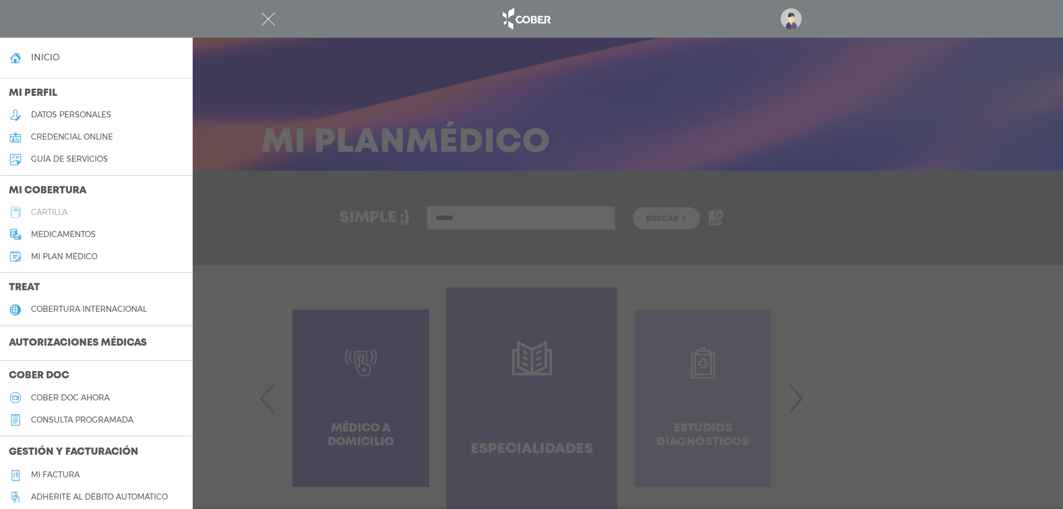
click at [55, 210] on h5 "cartilla" at bounding box center [49, 212] width 37 height 9
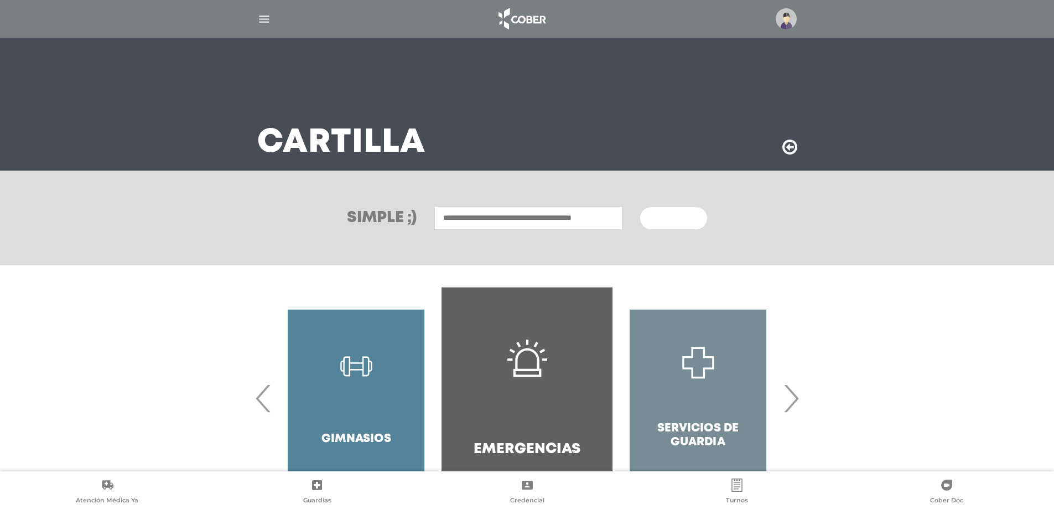
click at [487, 220] on input "text" at bounding box center [528, 218] width 188 height 24
click at [486, 242] on div "Kinesiologia Y Fisiatria" at bounding box center [529, 241] width 184 height 13
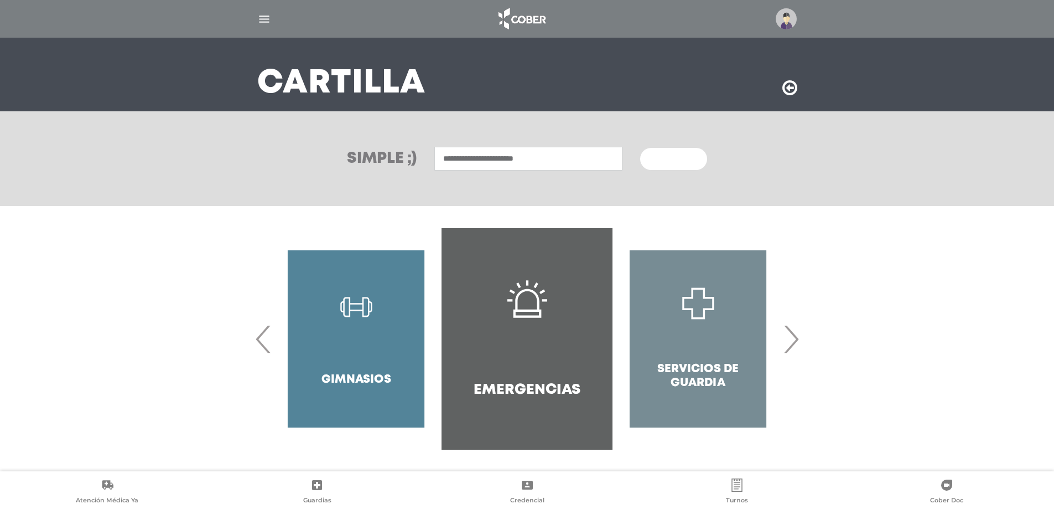
scroll to position [60, 0]
click at [545, 155] on input "**********" at bounding box center [528, 158] width 188 height 24
type input "**********"
click at [640, 147] on button "Buscar" at bounding box center [673, 158] width 66 height 22
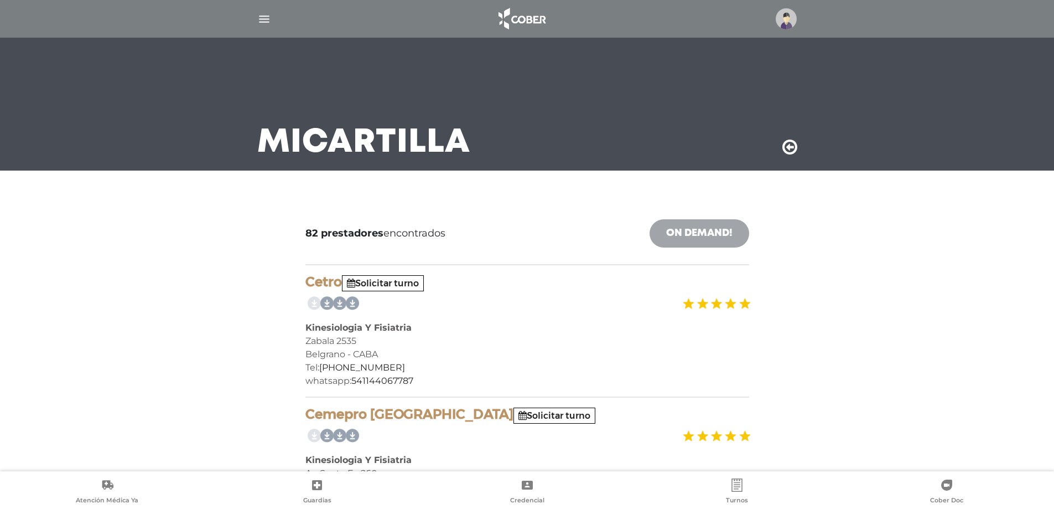
click at [696, 234] on link "On Demand!" at bounding box center [700, 233] width 100 height 28
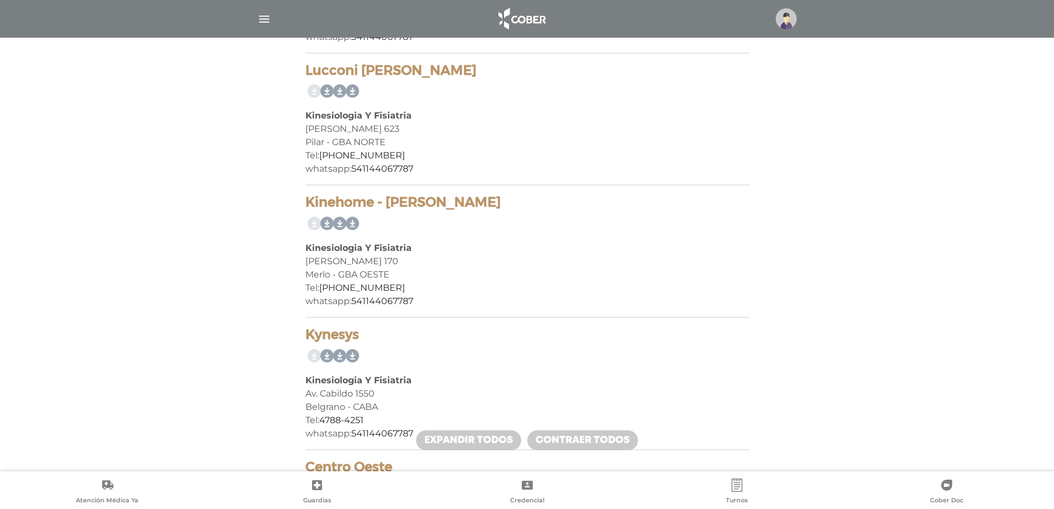
scroll to position [1217, 0]
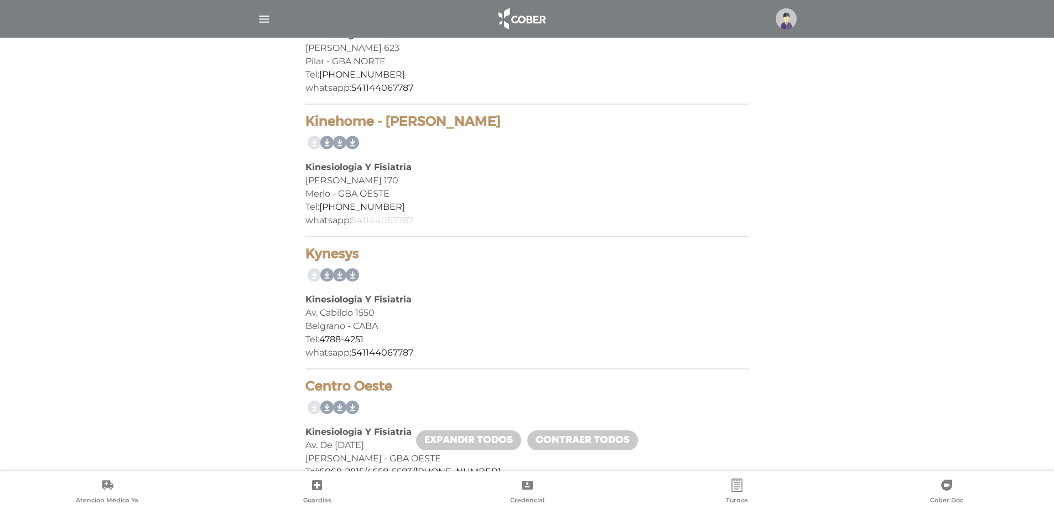
click at [376, 221] on link "541144067787" at bounding box center [382, 220] width 62 height 11
